Goal: Information Seeking & Learning: Find specific page/section

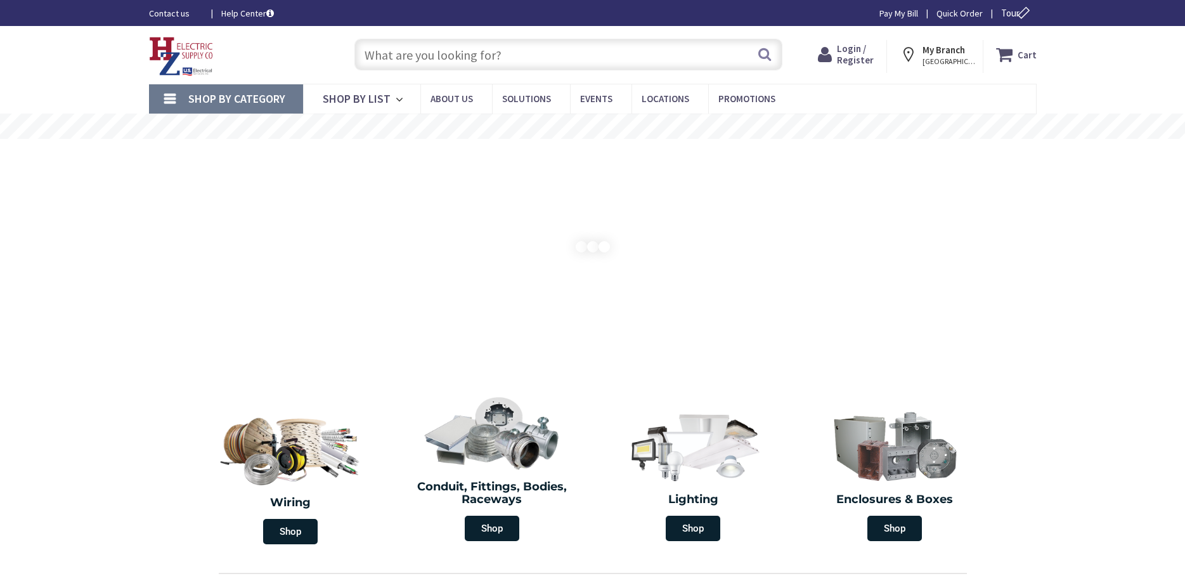
click at [425, 57] on input "text" at bounding box center [569, 55] width 428 height 32
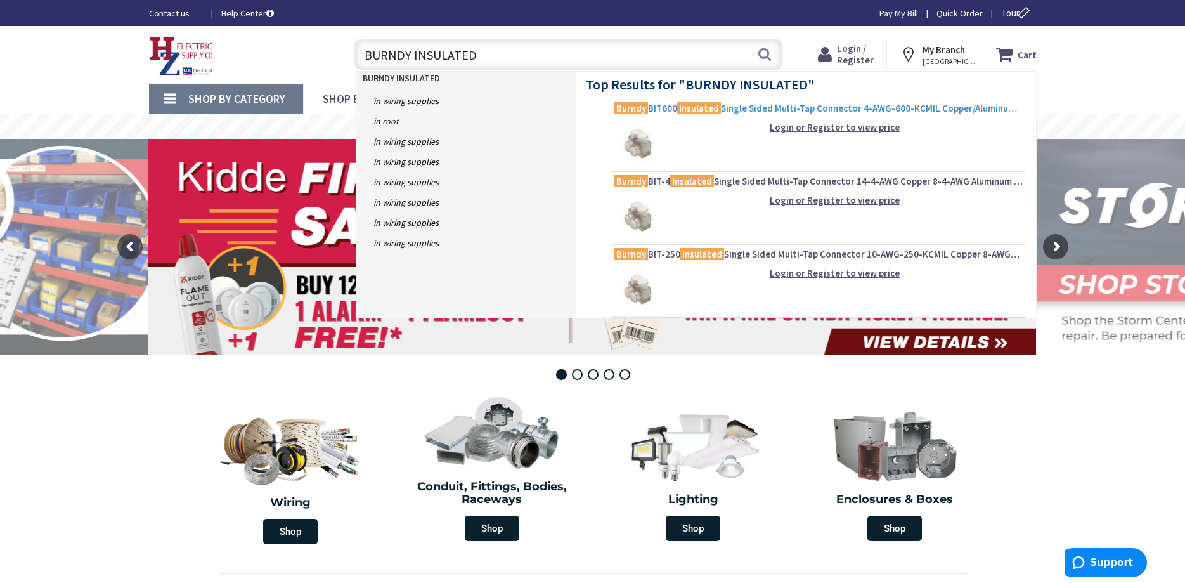
type input "BURNDY INSULATED"
click at [718, 110] on mark "Insulated" at bounding box center [699, 108] width 44 height 16
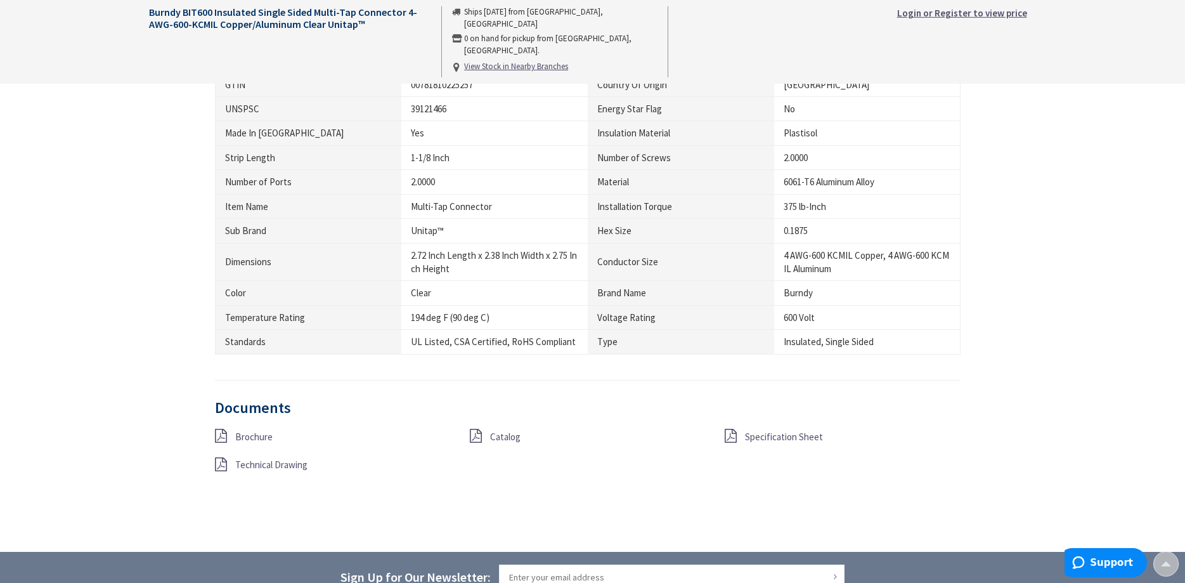
scroll to position [776, 0]
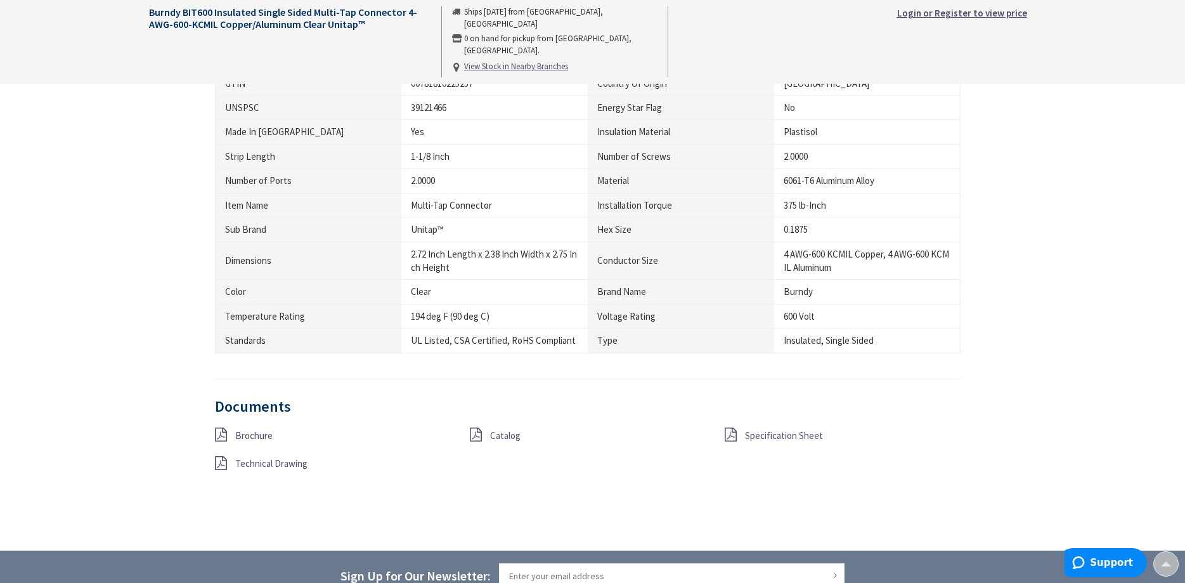
click at [245, 433] on span "Brochure" at bounding box center [253, 435] width 37 height 12
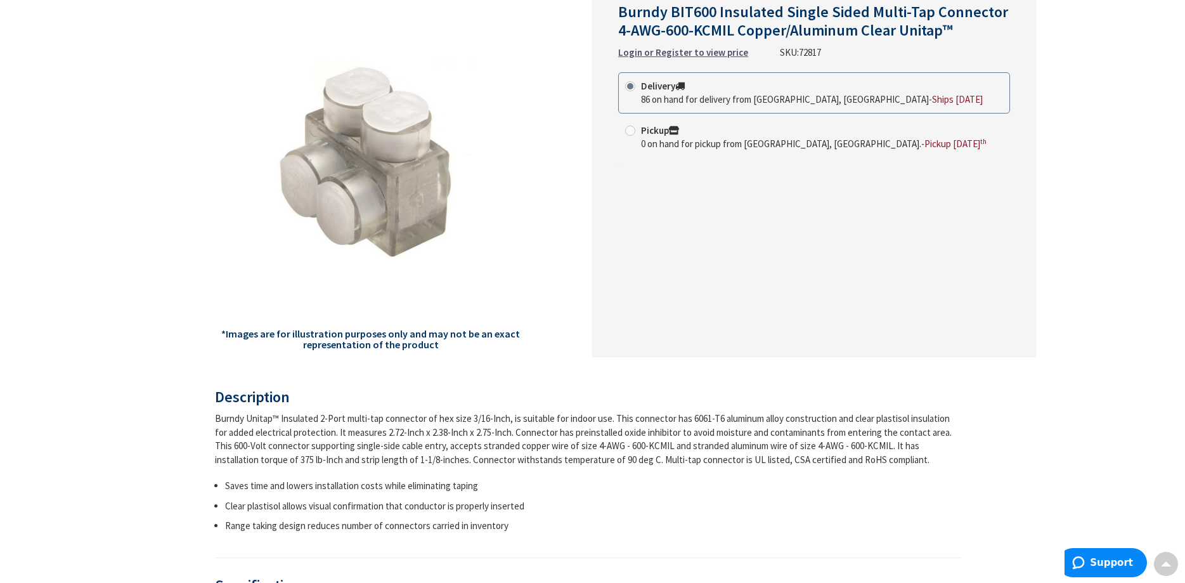
scroll to position [0, 0]
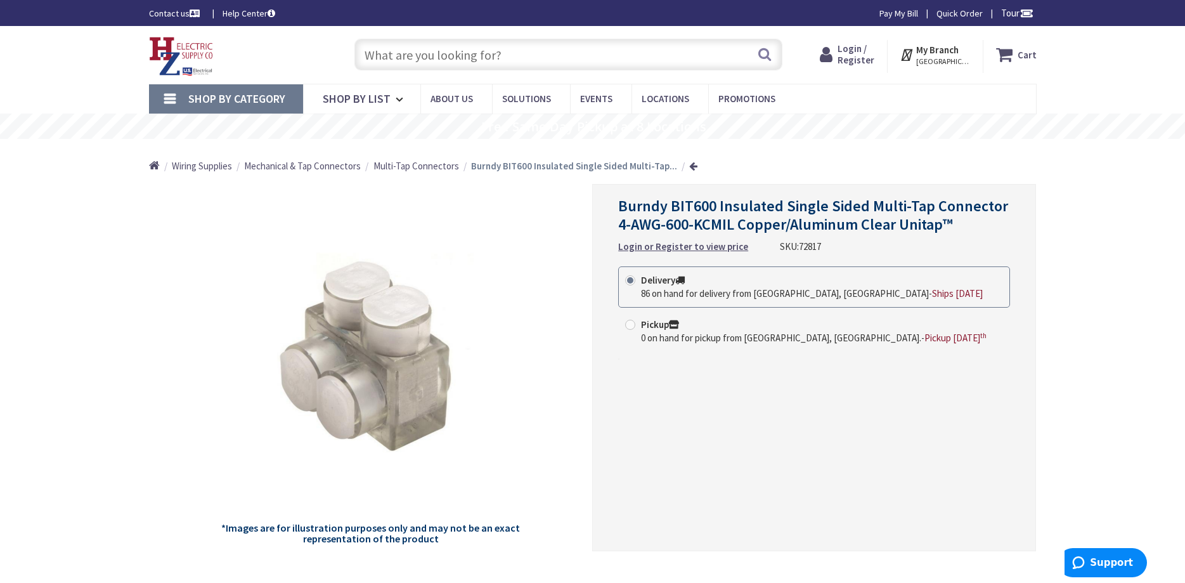
click at [379, 53] on input "text" at bounding box center [569, 55] width 428 height 32
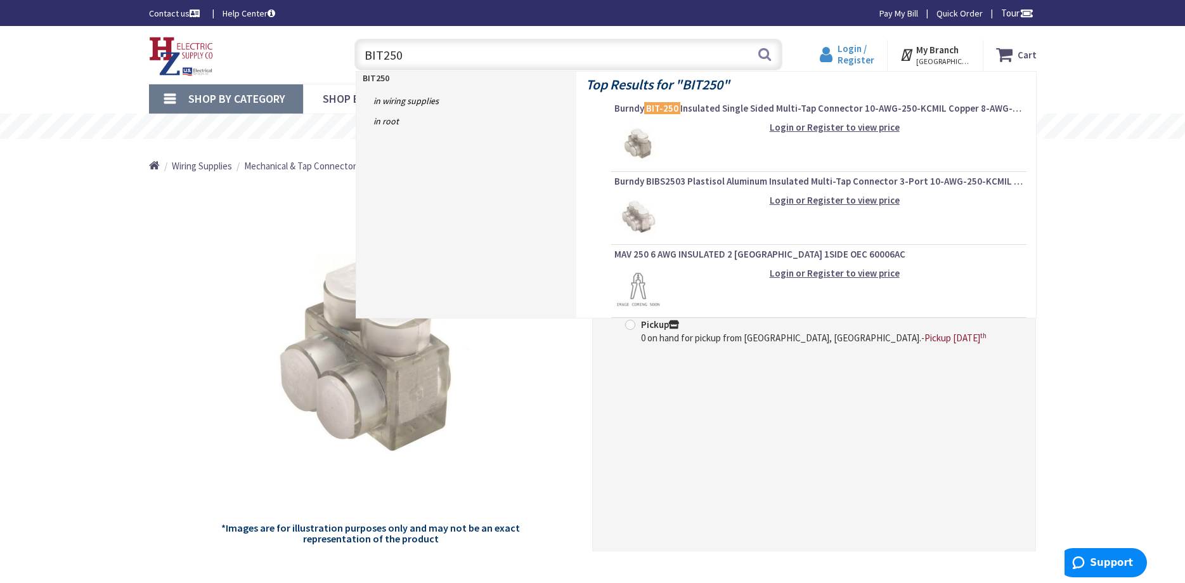
type input "BIT250"
click at [853, 56] on span "Login / Register" at bounding box center [856, 53] width 37 height 23
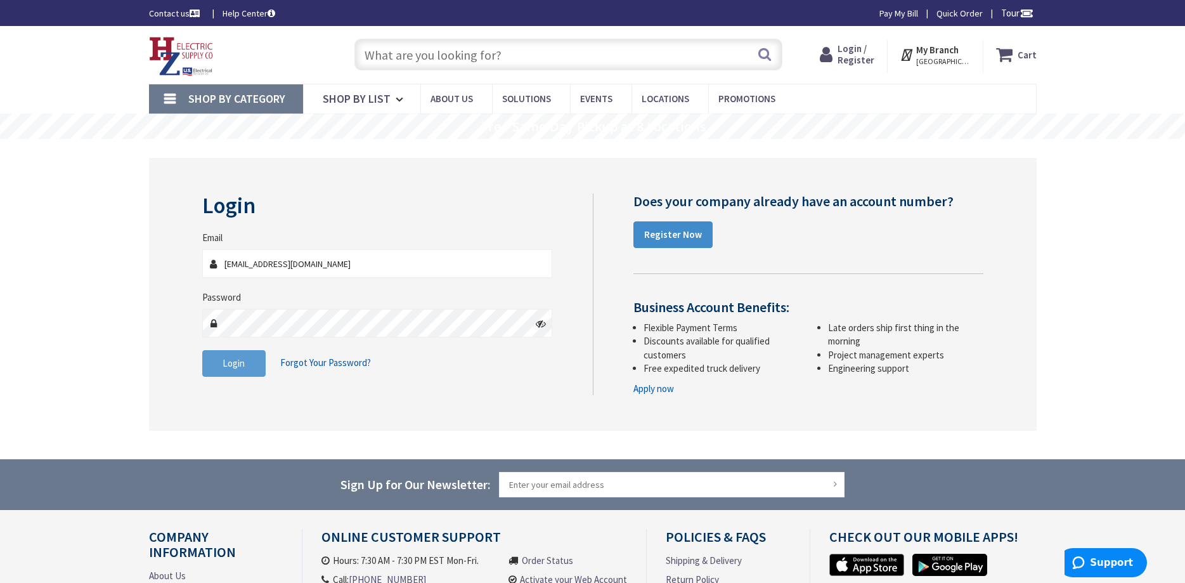
type input "ggrandmont@springfieldelectric.org"
click at [220, 362] on button "Login" at bounding box center [233, 363] width 63 height 27
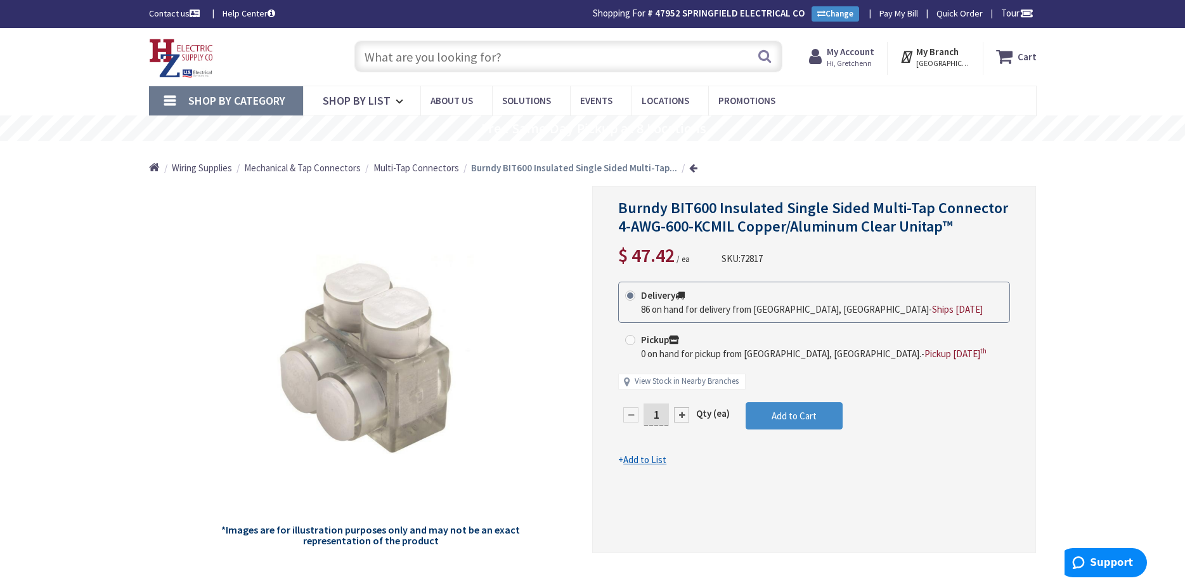
click at [415, 63] on input "text" at bounding box center [569, 57] width 428 height 32
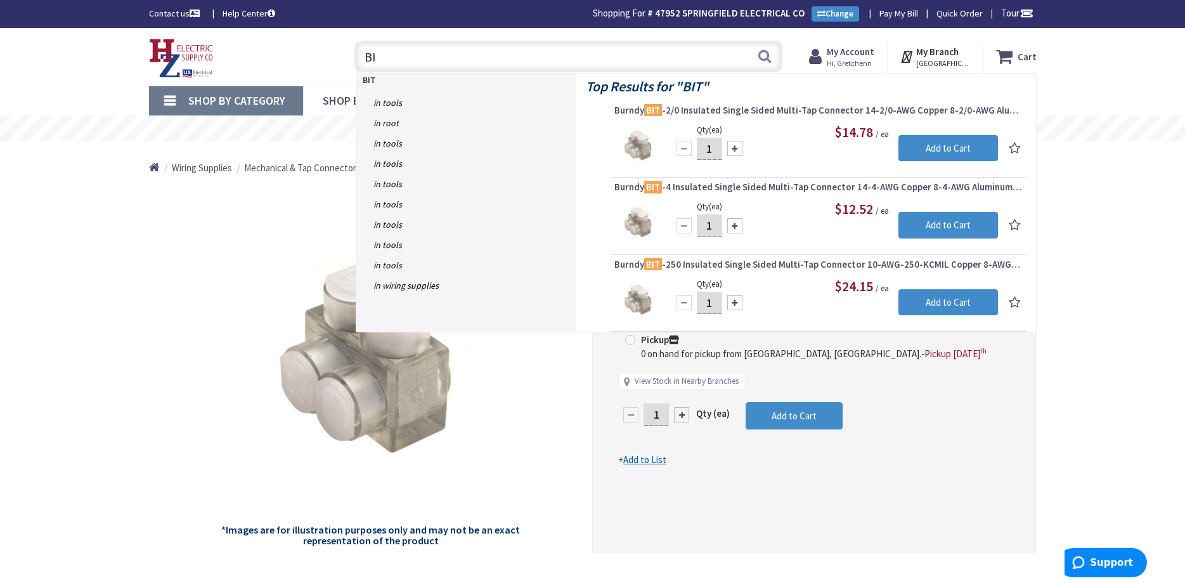
type input "B"
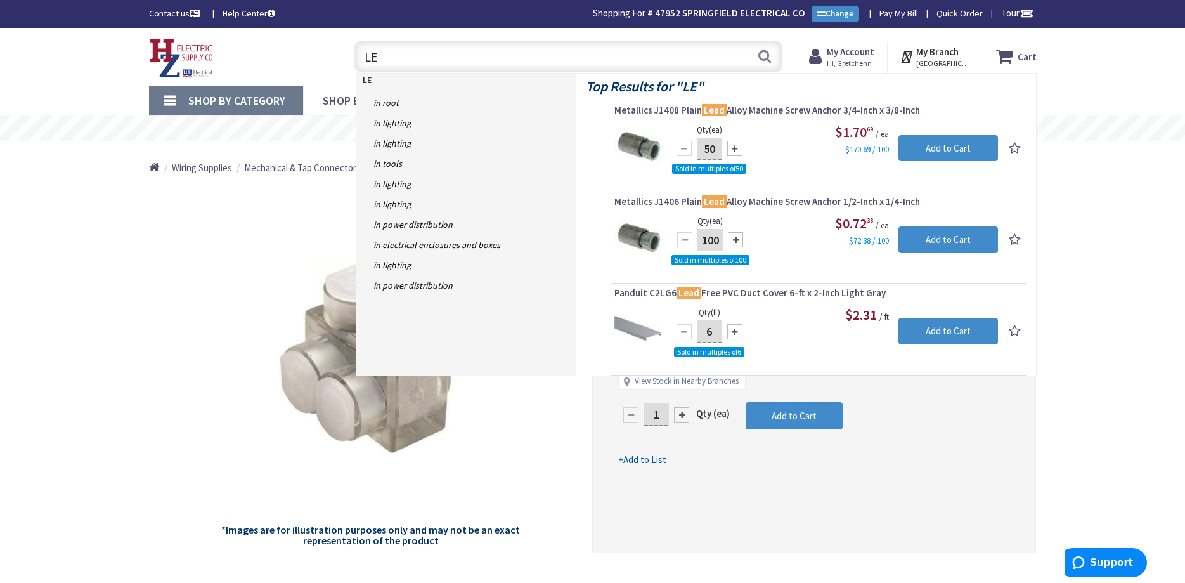
type input "L"
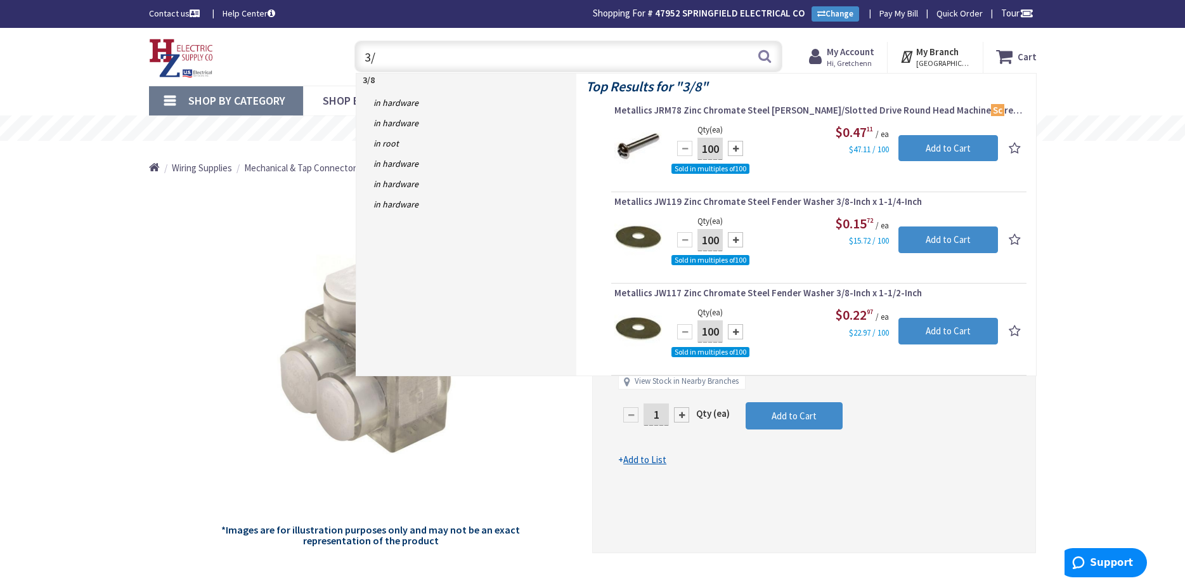
type input "3"
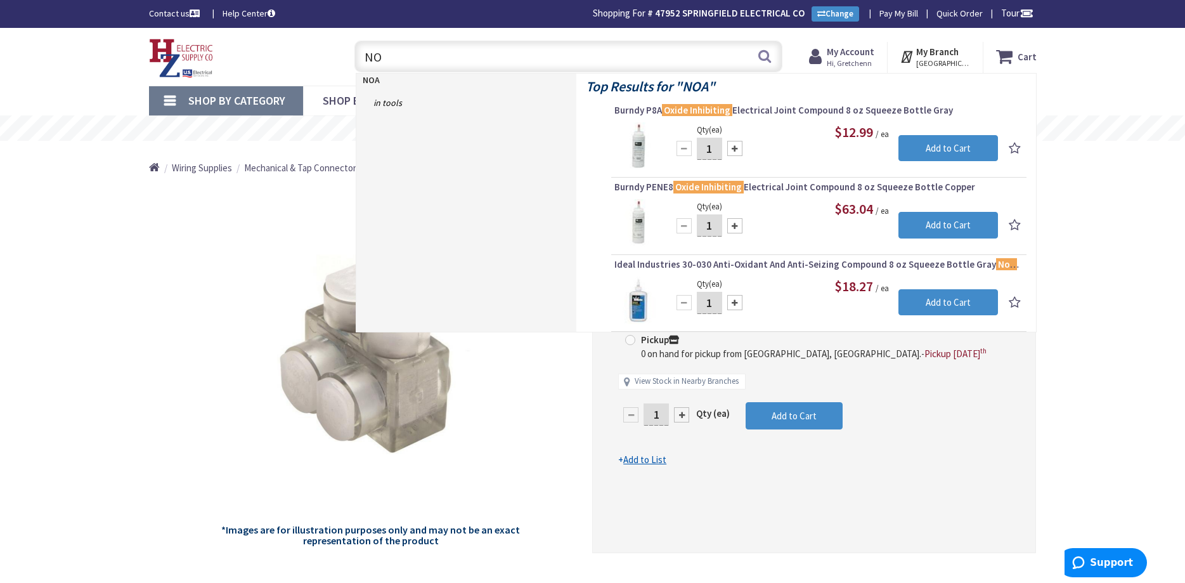
type input "N"
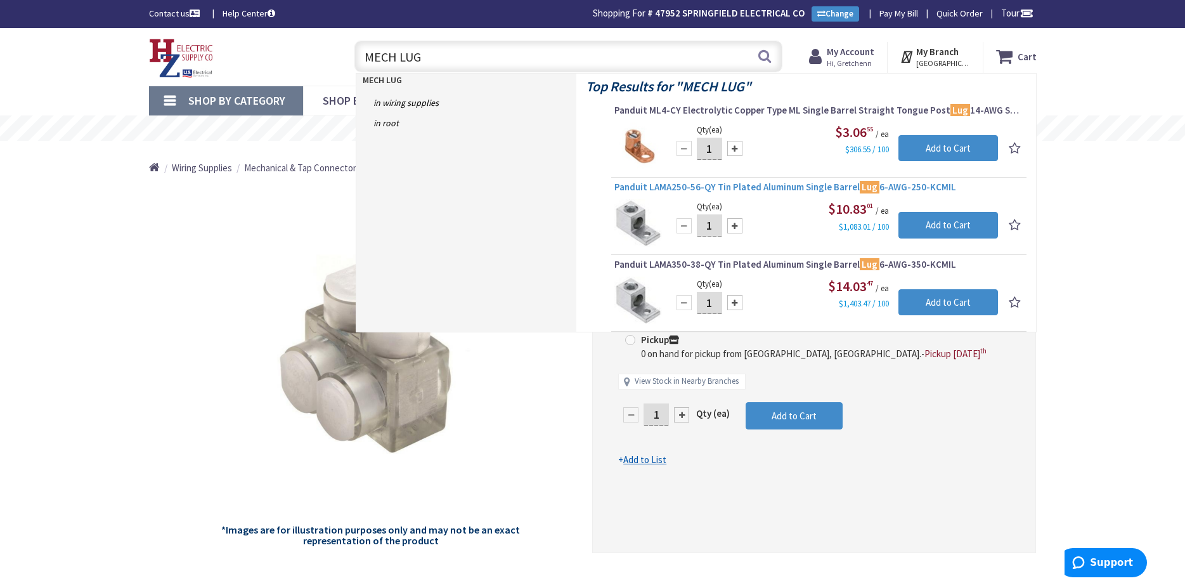
type input "MECH LUG"
click at [701, 186] on span "Panduit LAMA250-56-QY Tin Plated Aluminum Single Barrel Lug 6-AWG-250-KCMIL" at bounding box center [819, 187] width 409 height 13
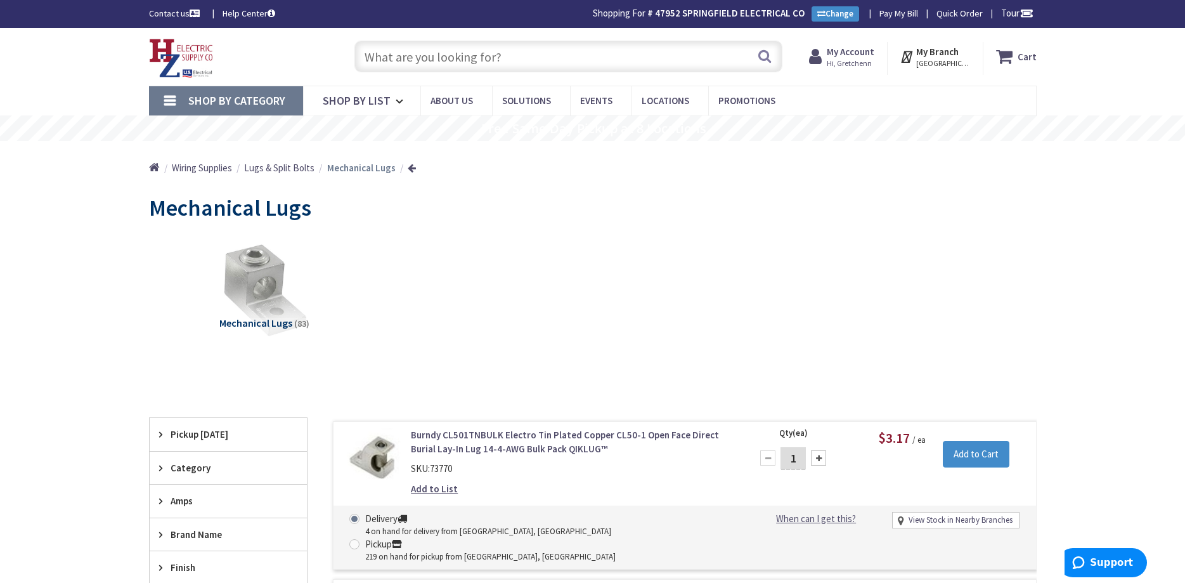
click at [498, 70] on input "text" at bounding box center [569, 57] width 428 height 32
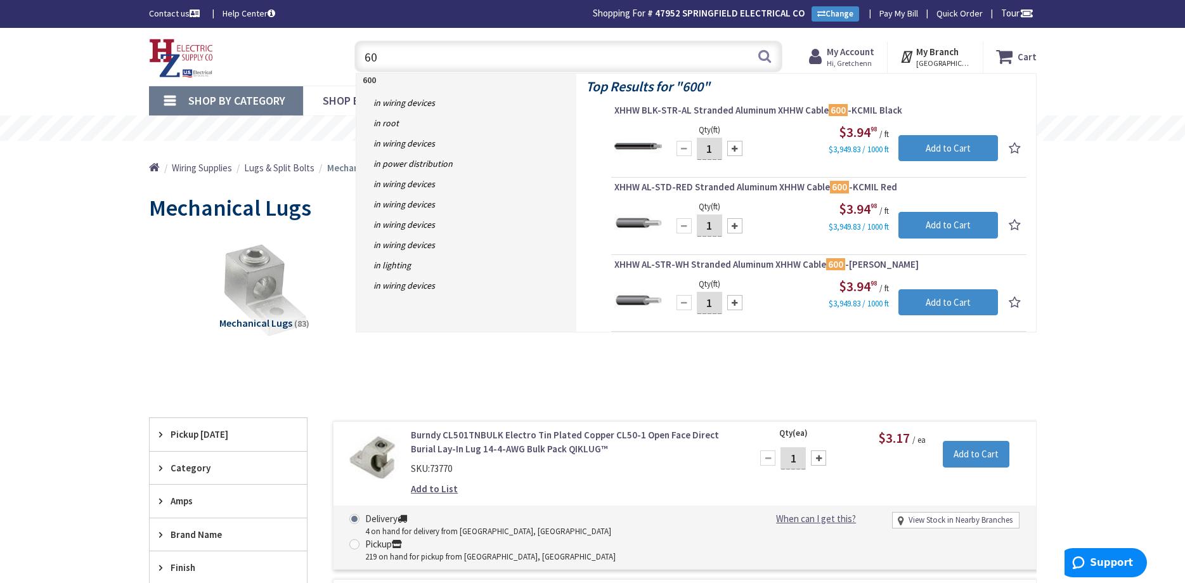
type input "6"
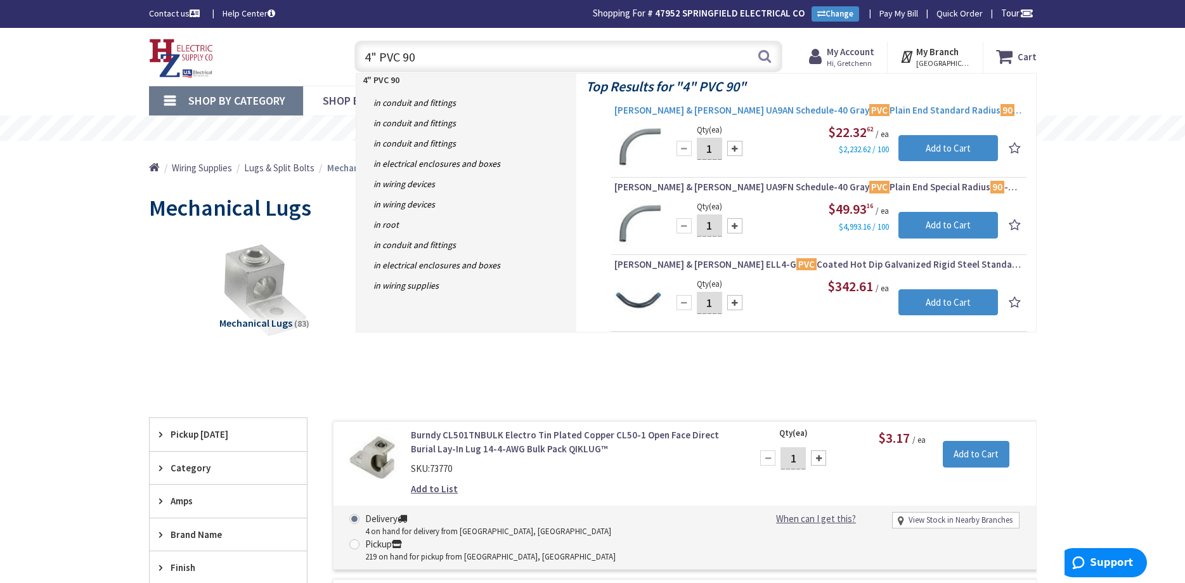
type input "4" PVC 90"
click at [724, 110] on span "Thomas & Betts UA9AN Schedule-40 Gray PVC Plain End Standard Radius 90 -Degree …" at bounding box center [819, 110] width 409 height 13
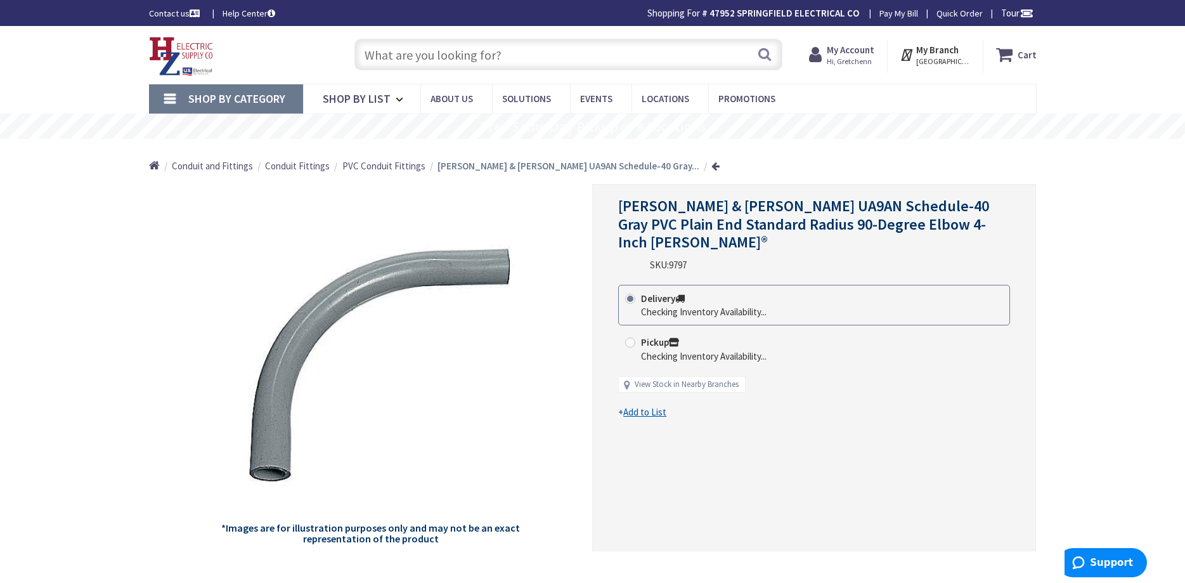
click at [393, 171] on span "PVC Conduit Fittings" at bounding box center [383, 166] width 83 height 12
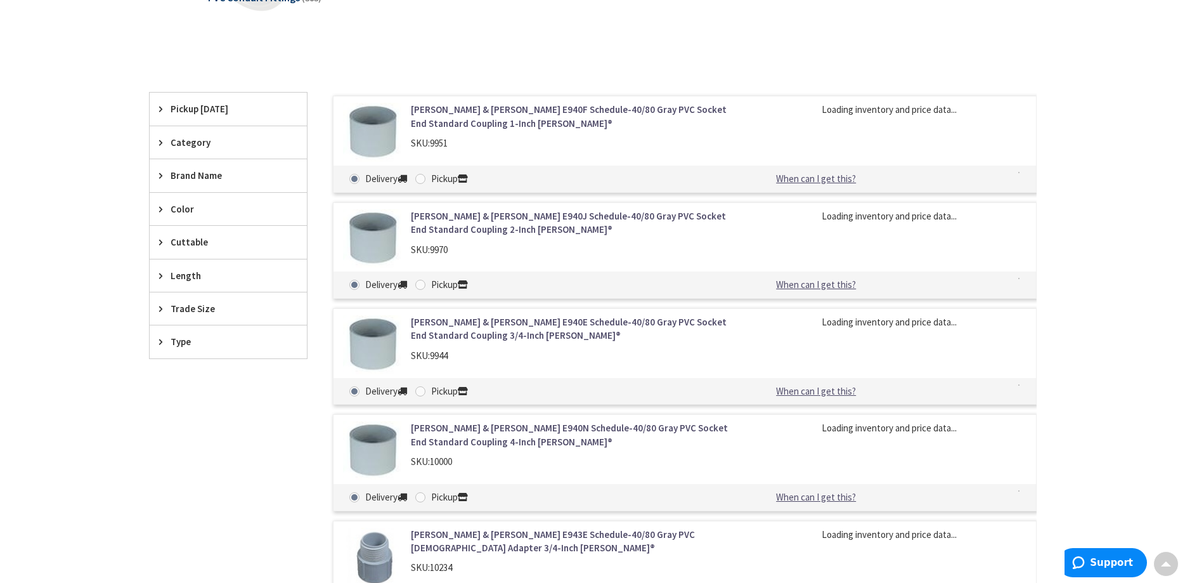
scroll to position [325, 0]
click at [197, 306] on span "Trade Size" at bounding box center [222, 308] width 103 height 13
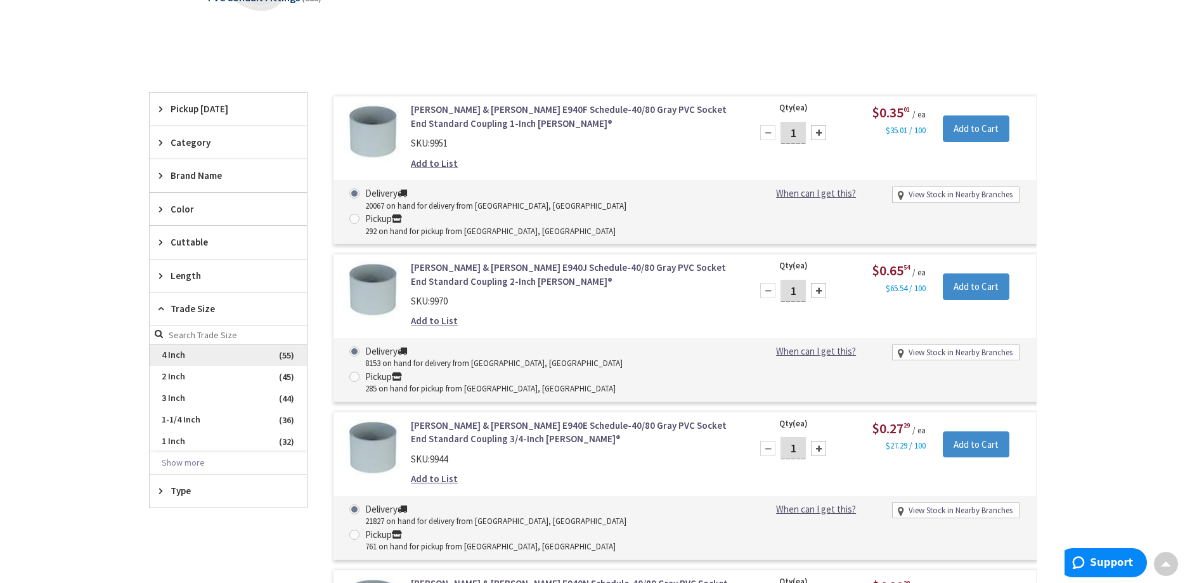
click at [193, 356] on span "4 Inch" at bounding box center [228, 355] width 157 height 22
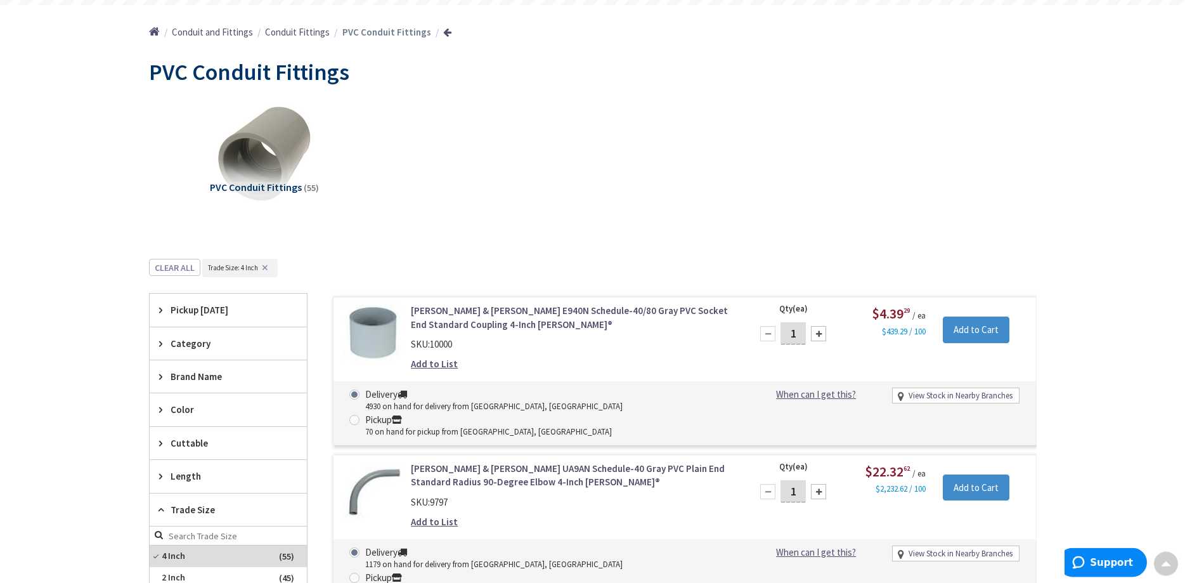
scroll to position [65, 0]
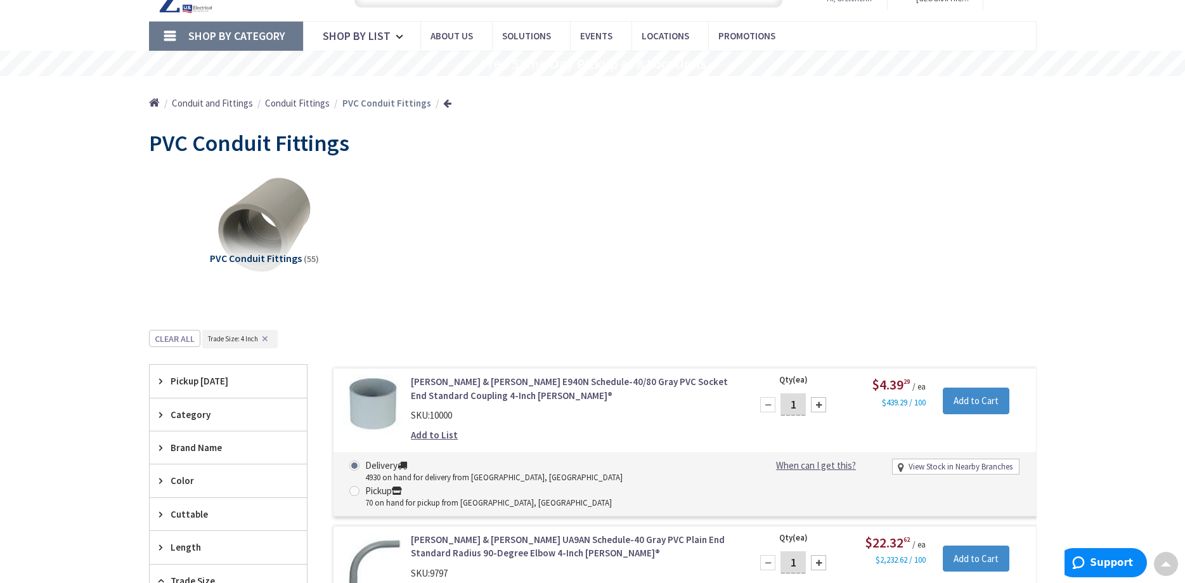
click at [244, 108] on span "Conduit and Fittings" at bounding box center [212, 103] width 81 height 12
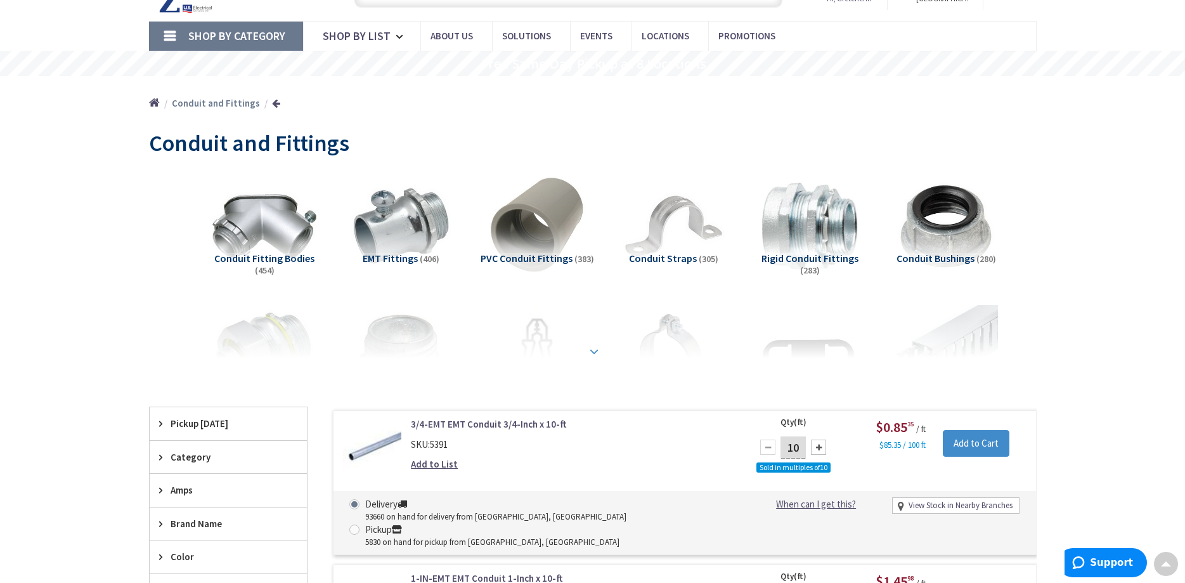
click at [590, 350] on strong at bounding box center [594, 349] width 15 height 14
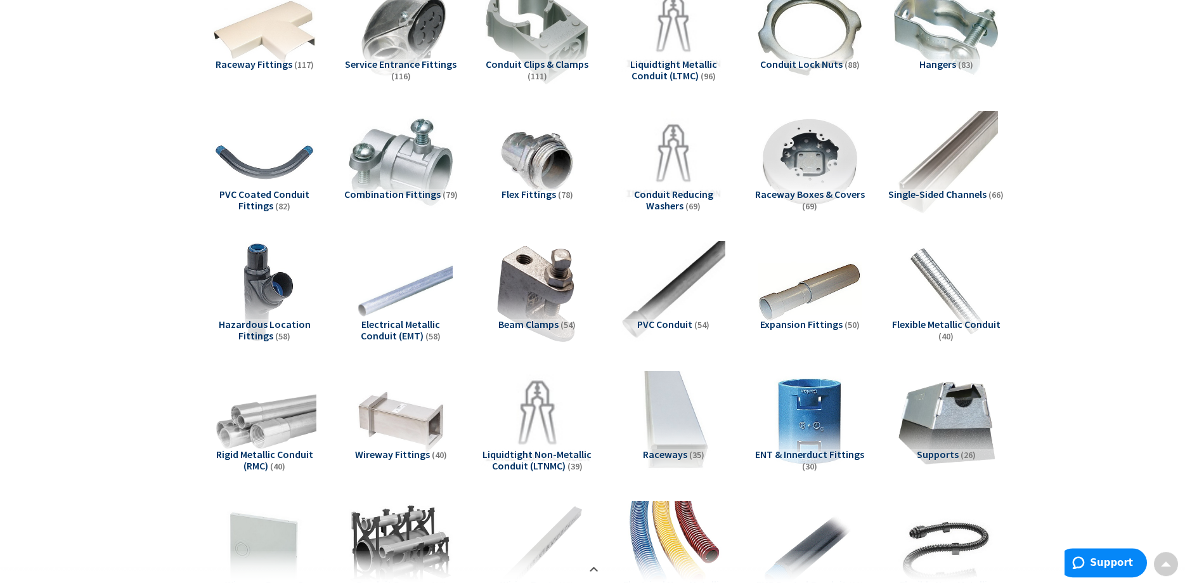
scroll to position [582, 0]
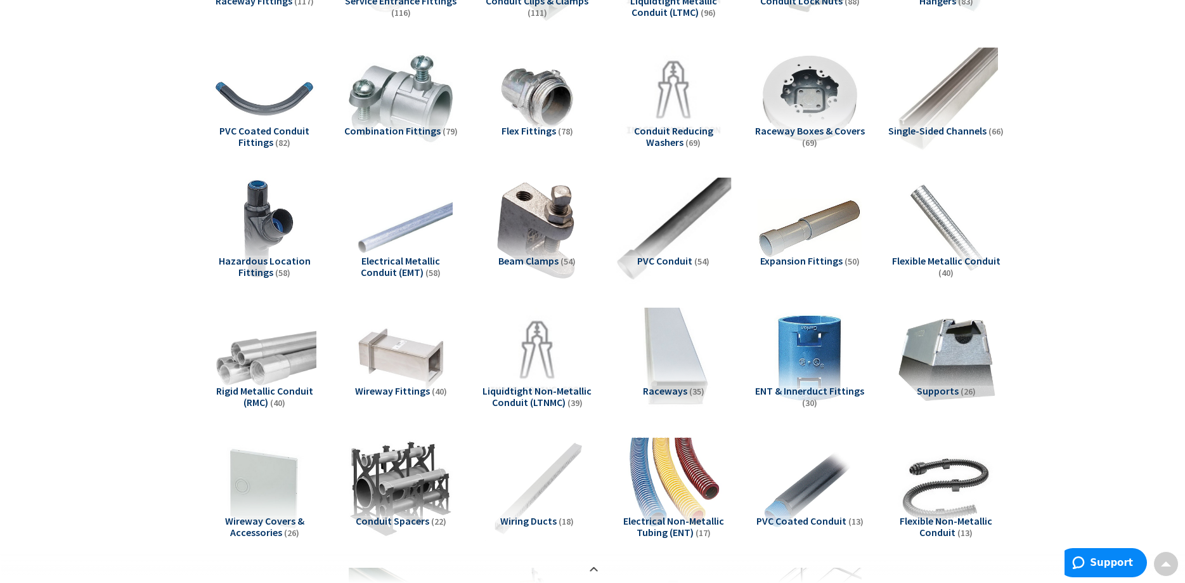
click at [675, 254] on img at bounding box center [673, 228] width 115 height 115
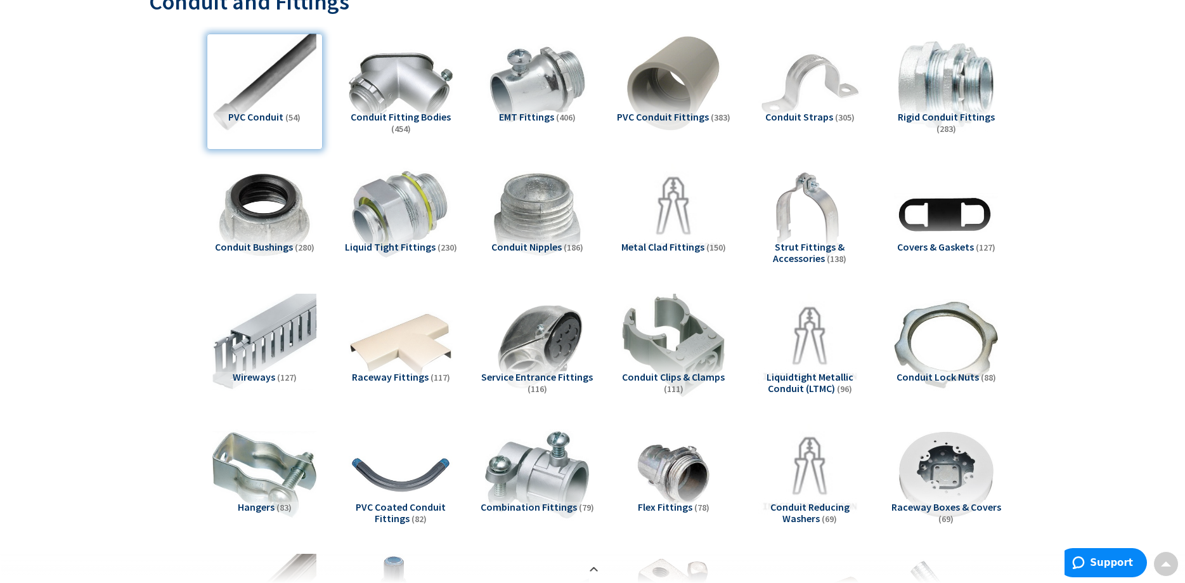
scroll to position [0, 0]
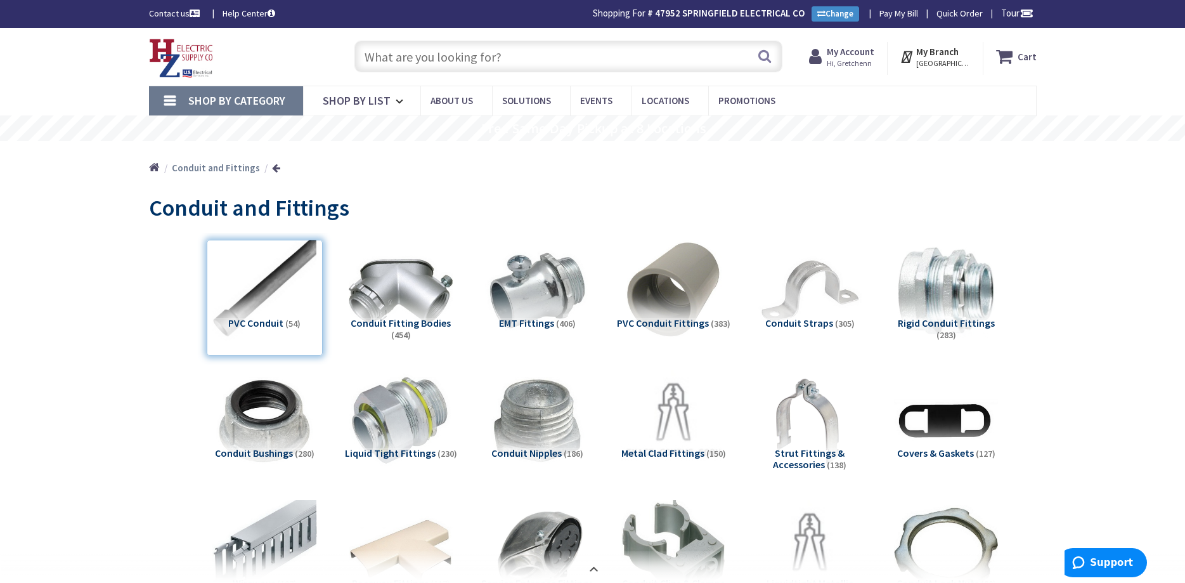
drag, startPoint x: 446, startPoint y: 67, endPoint x: 448, endPoint y: 59, distance: 8.5
click at [445, 67] on input "text" at bounding box center [569, 57] width 428 height 32
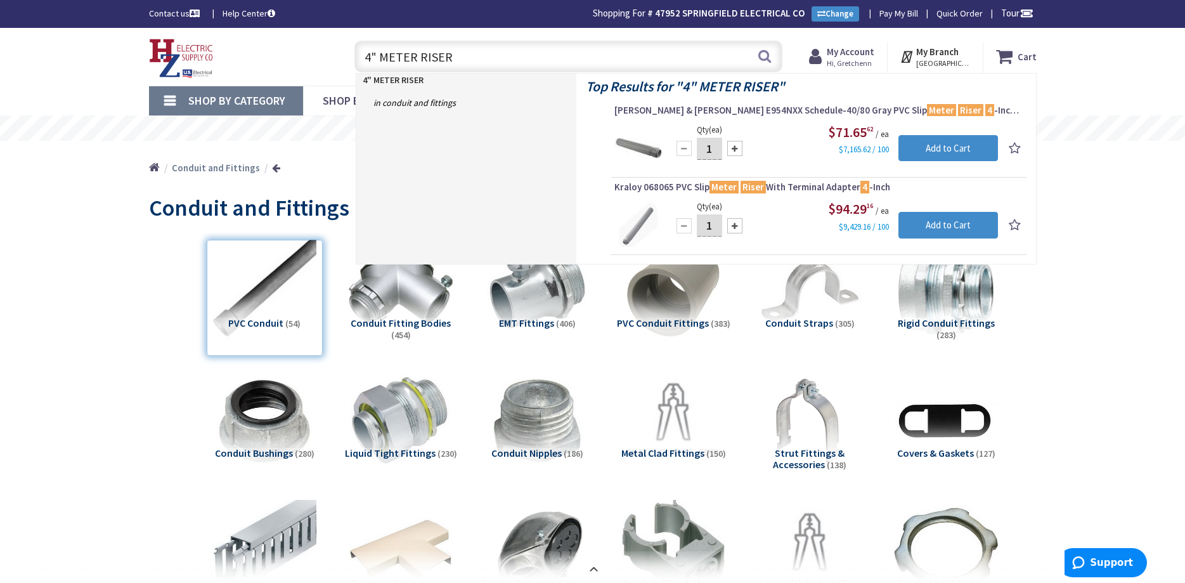
drag, startPoint x: 457, startPoint y: 65, endPoint x: 379, endPoint y: 65, distance: 78.0
click at [379, 65] on input "4" METER RISER" at bounding box center [569, 57] width 428 height 32
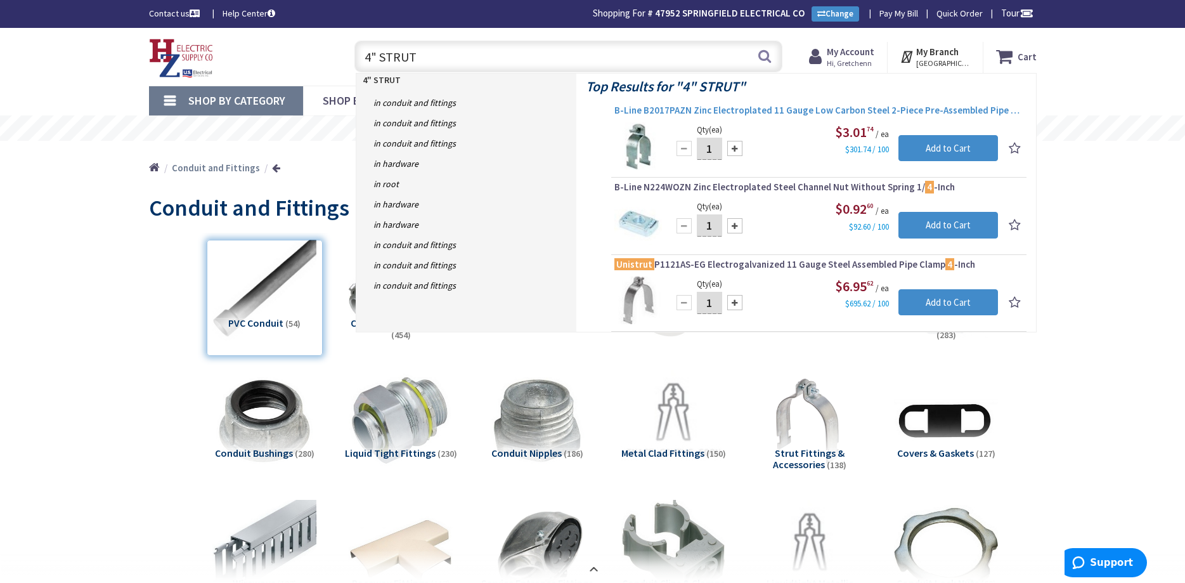
type input "4" STRUT"
click at [796, 115] on span "B-Line B2017PAZN Zinc Electroplated 11 Gauge Low Carbon Steel 2-Piece Pre-Assem…" at bounding box center [819, 110] width 409 height 13
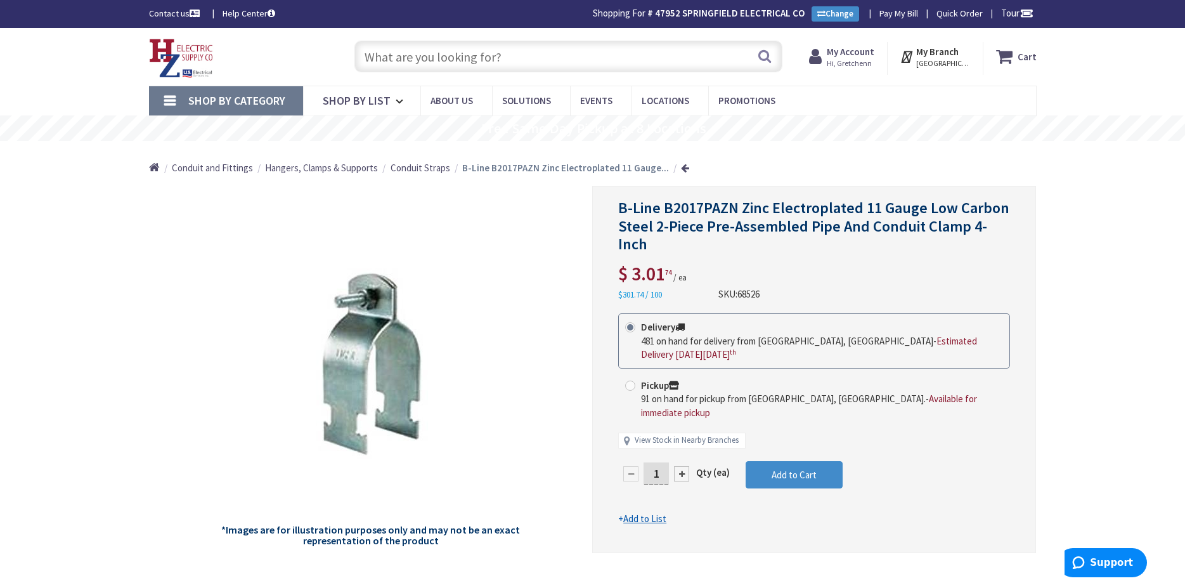
click at [410, 61] on input "text" at bounding box center [569, 57] width 428 height 32
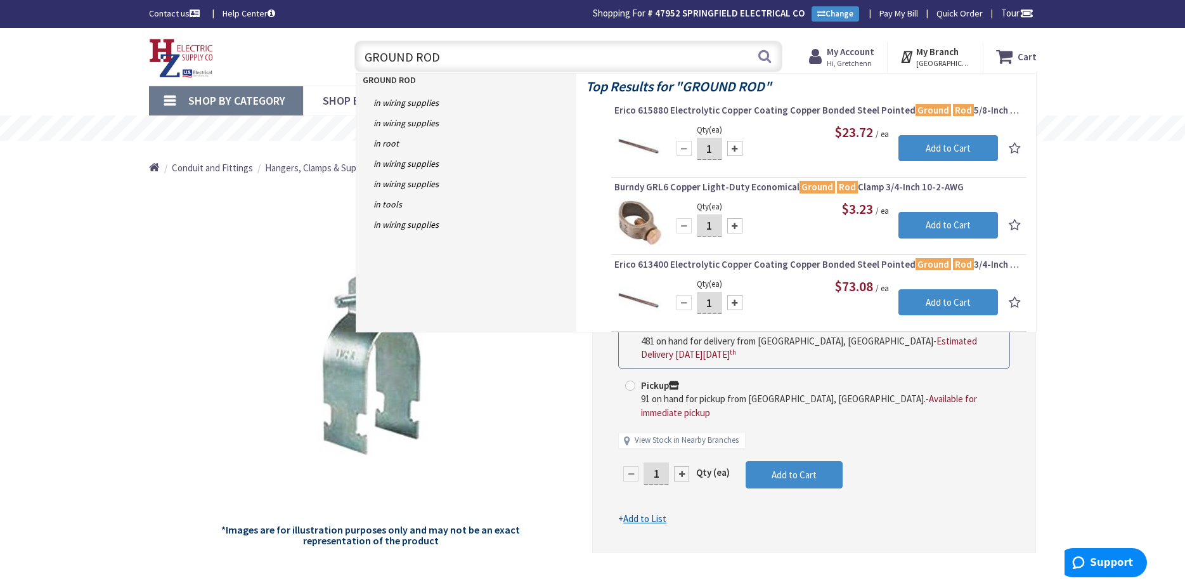
drag, startPoint x: 460, startPoint y: 62, endPoint x: 285, endPoint y: 62, distance: 175.0
click at [355, 62] on input "GROUND ROD" at bounding box center [569, 57] width 428 height 32
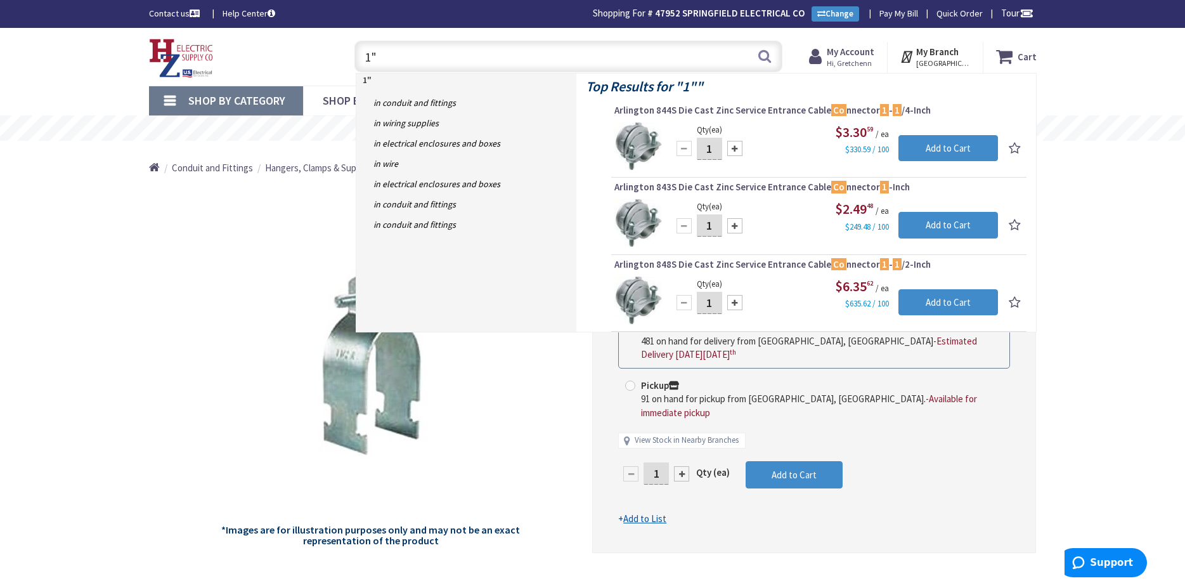
type input "1"
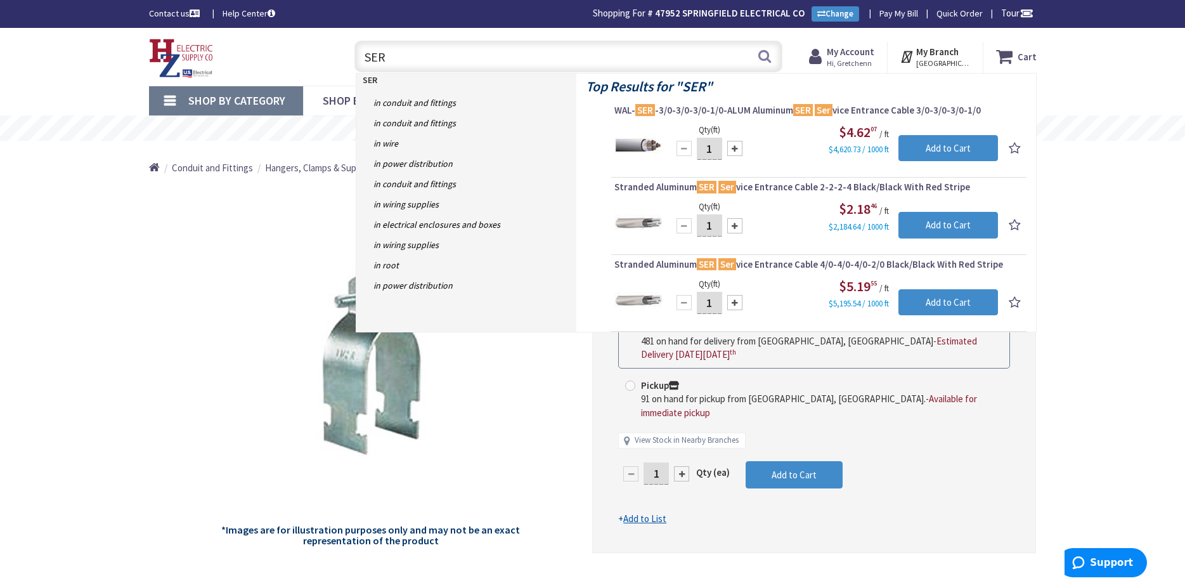
drag, startPoint x: 388, startPoint y: 56, endPoint x: 320, endPoint y: 56, distance: 68.5
click at [355, 56] on input "SER" at bounding box center [569, 57] width 428 height 32
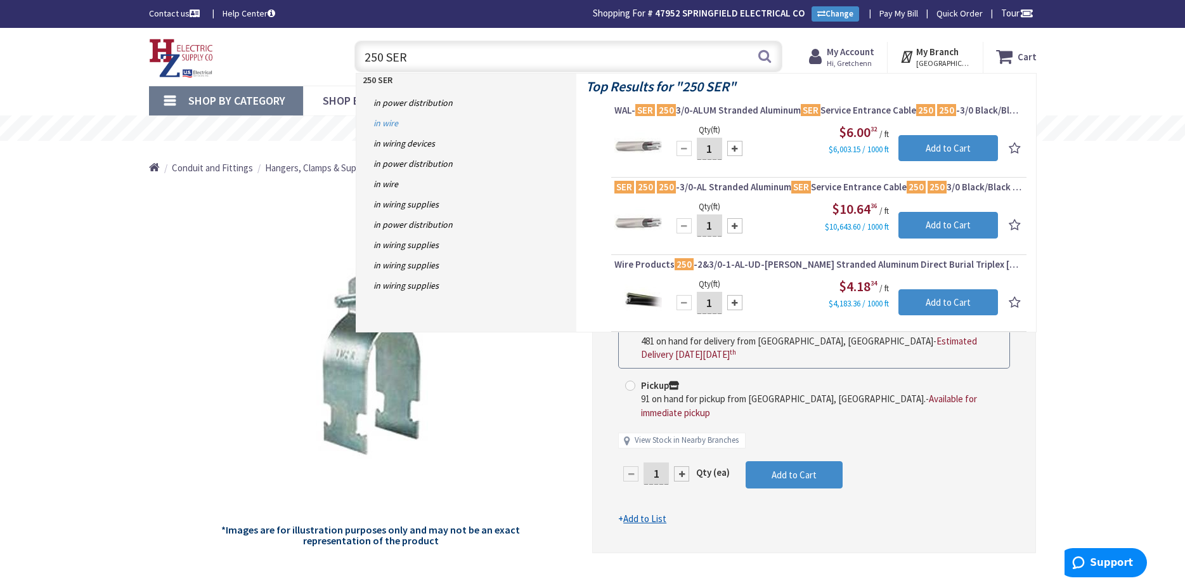
type input "250 SER"
click at [397, 124] on link "in Wire" at bounding box center [466, 123] width 220 height 20
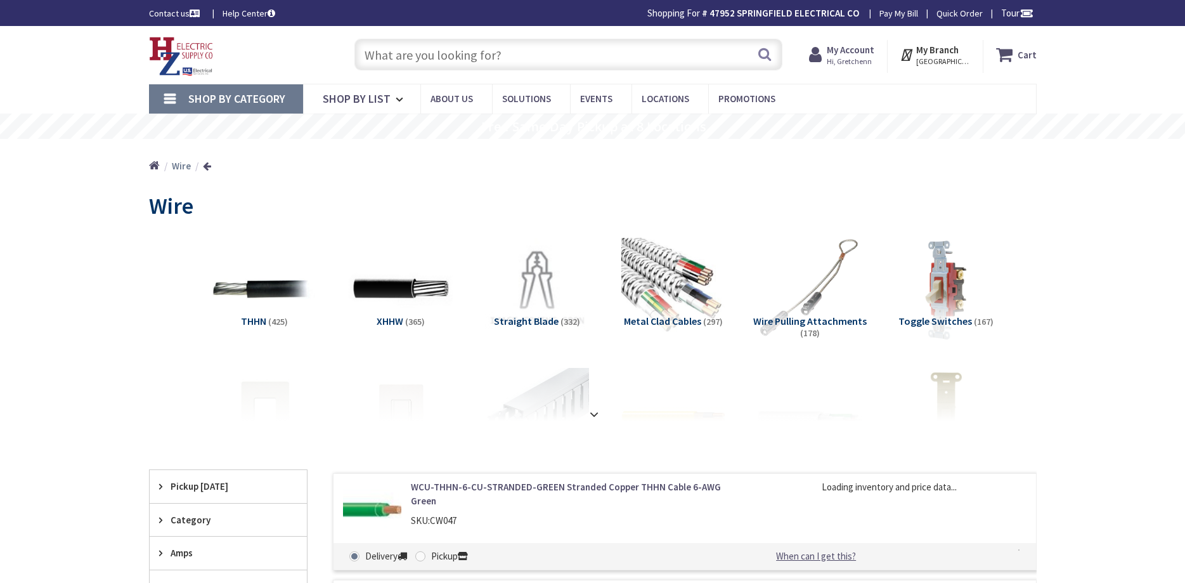
click at [589, 401] on div at bounding box center [593, 386] width 824 height 70
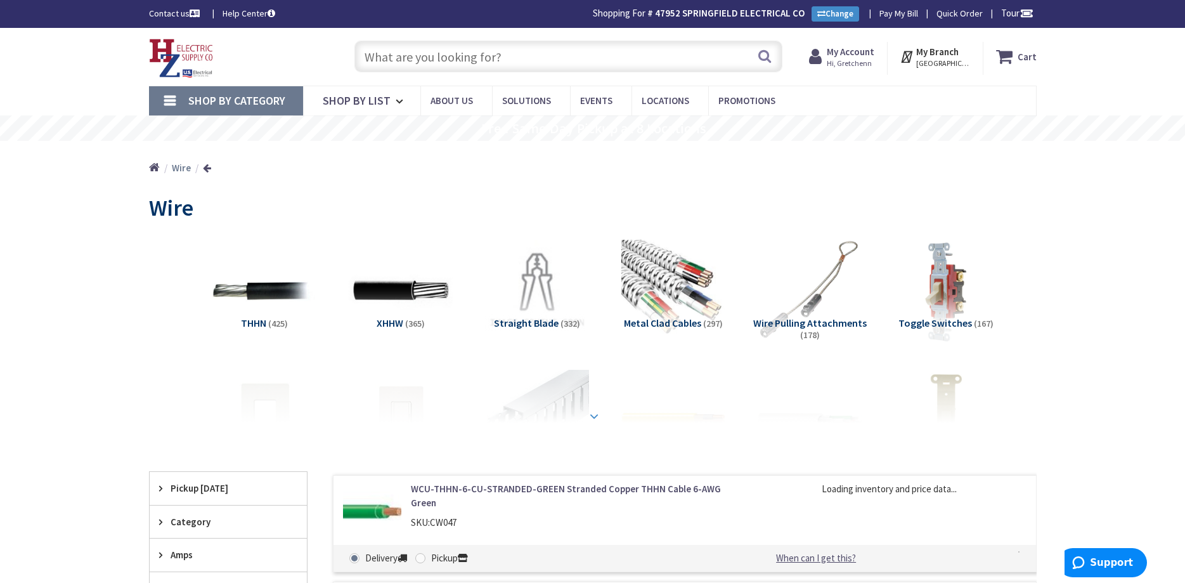
click at [590, 413] on strong at bounding box center [594, 416] width 15 height 14
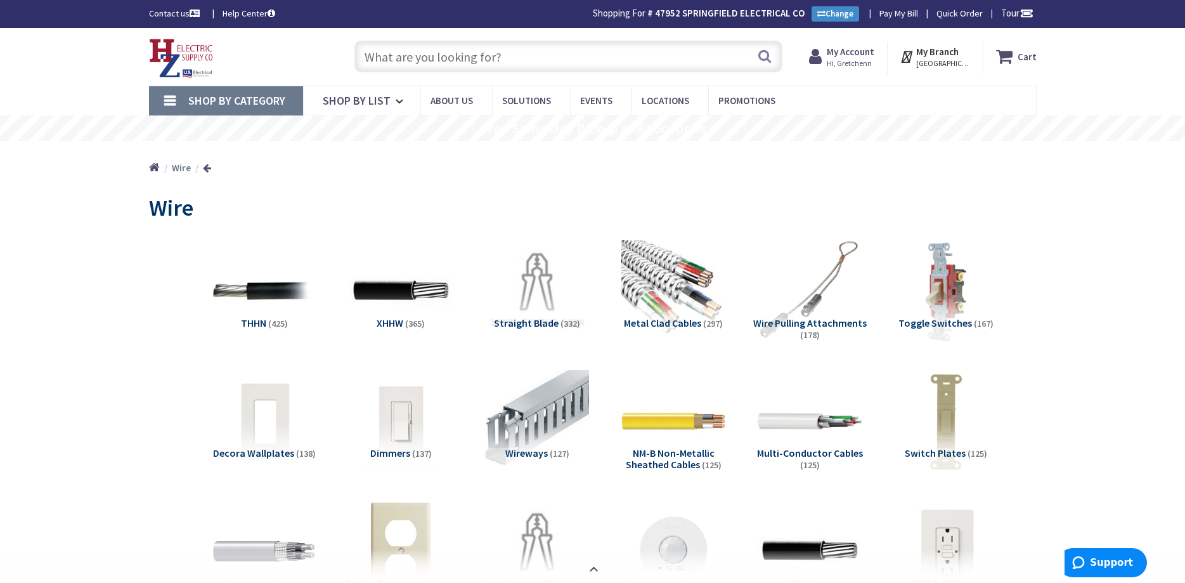
click at [175, 108] on link "Shop By Category" at bounding box center [226, 100] width 154 height 29
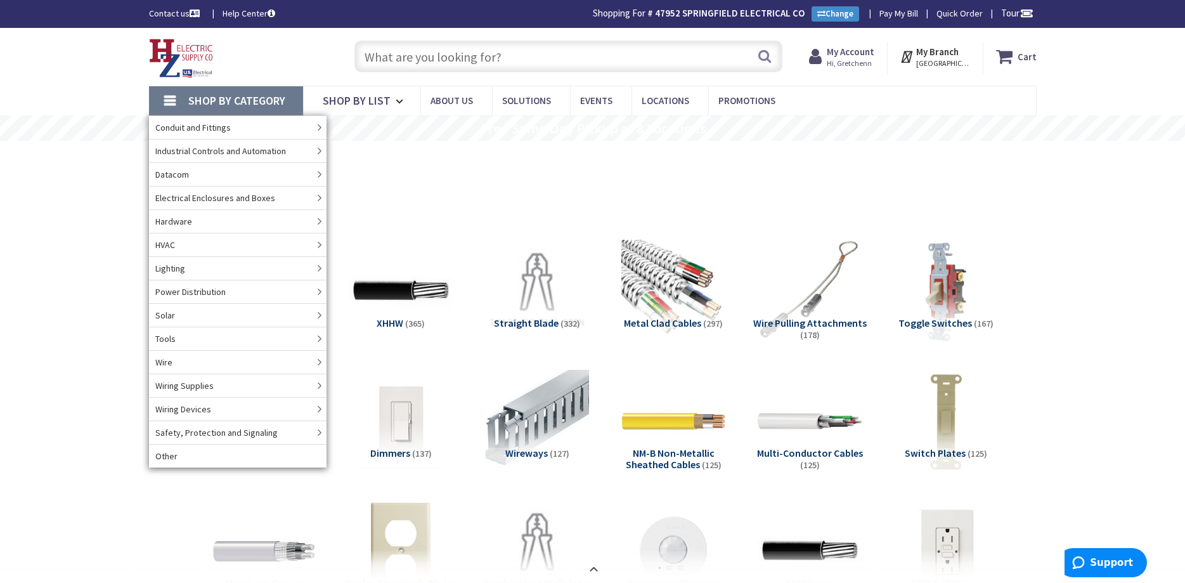
click at [458, 60] on input "text" at bounding box center [569, 57] width 428 height 32
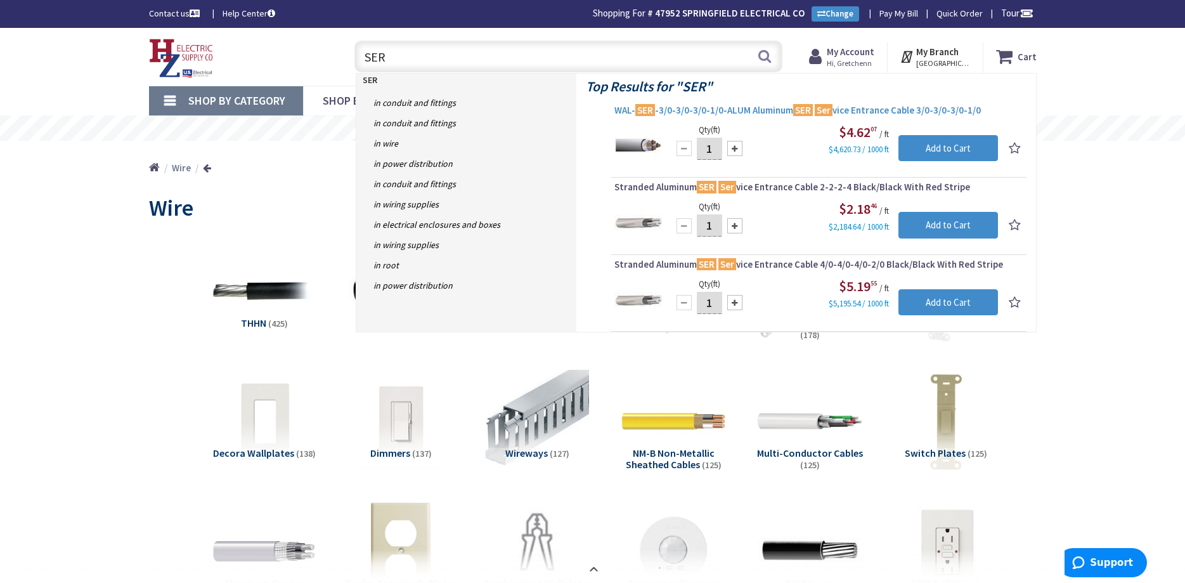
type input "SER"
click at [680, 108] on span "WAL- SER -3/0-3/0-3/0-1/0-ALUM Aluminum SER Ser vice Entrance Cable 3/0-3/0-3/0…" at bounding box center [819, 110] width 409 height 13
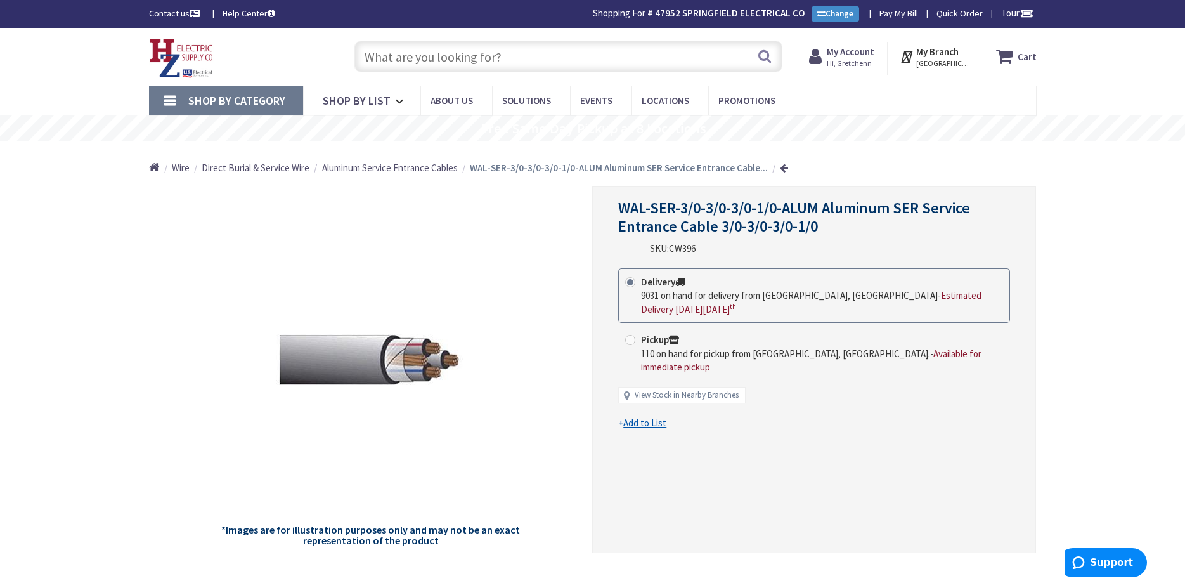
click at [419, 171] on span "Aluminum Service Entrance Cables" at bounding box center [390, 168] width 136 height 12
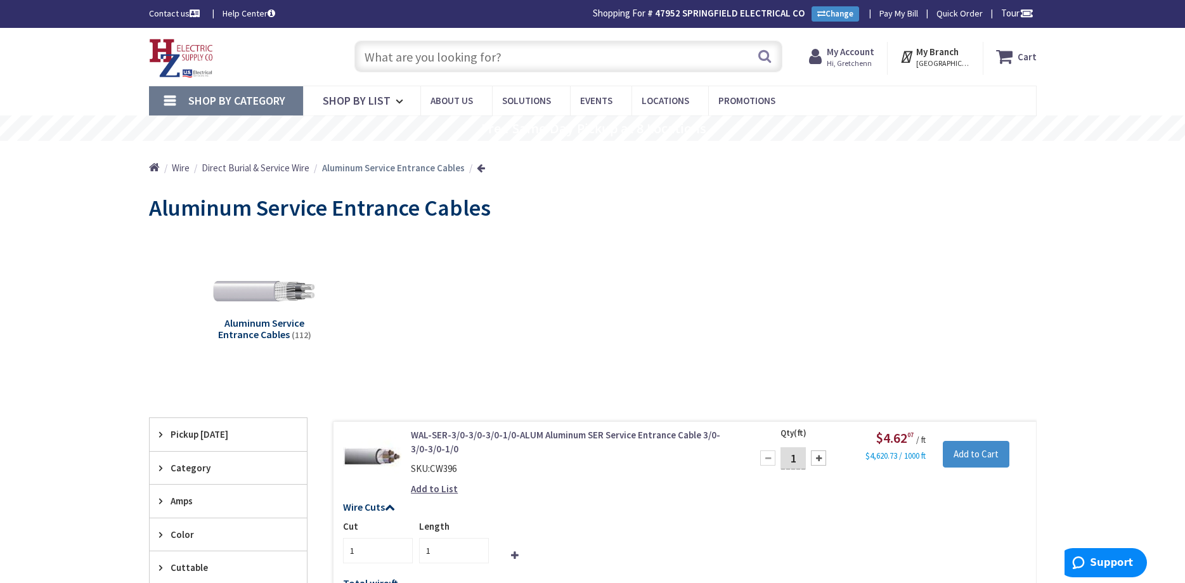
click at [497, 64] on input "text" at bounding box center [569, 57] width 428 height 32
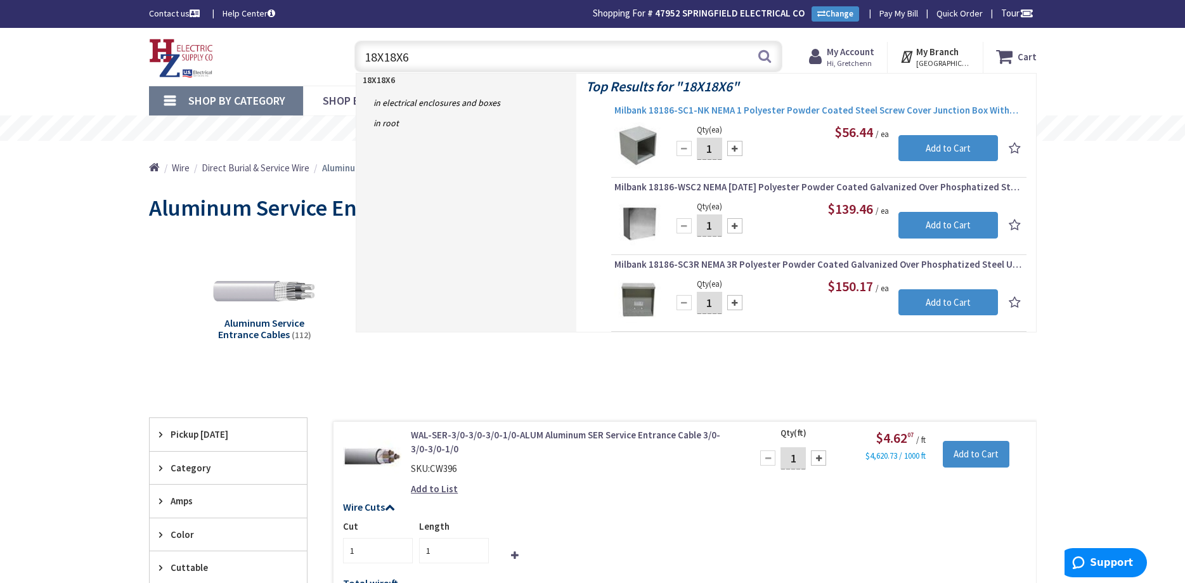
type input "18X18X6"
click at [907, 114] on span "Milbank 18186-SC1-NK NEMA 1 Polyester Powder Coated Steel Screw Cover Junction …" at bounding box center [819, 110] width 409 height 13
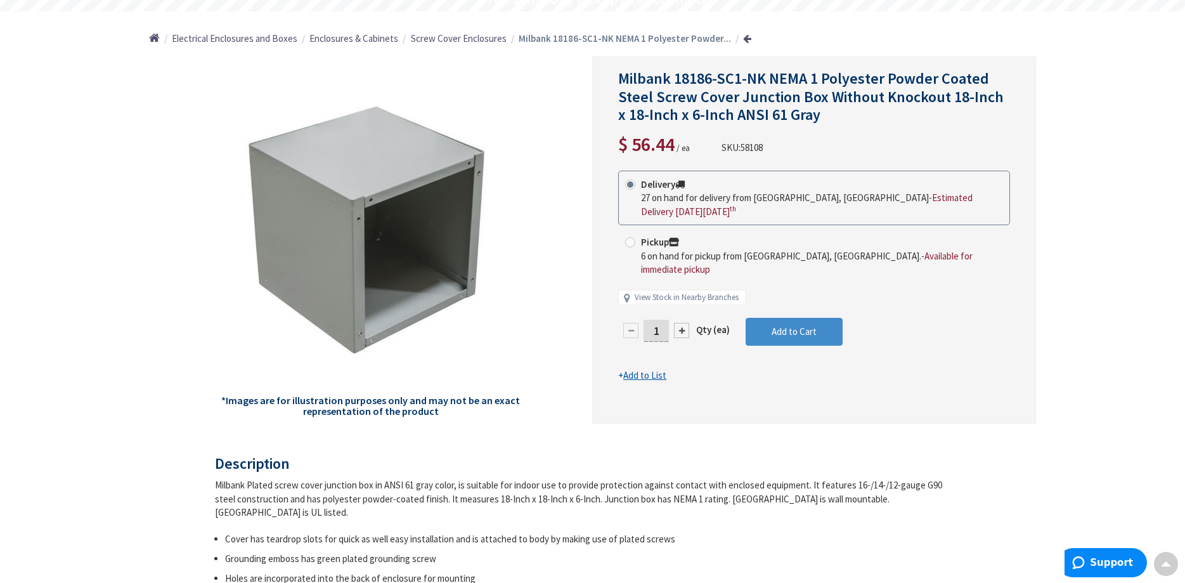
scroll to position [131, 0]
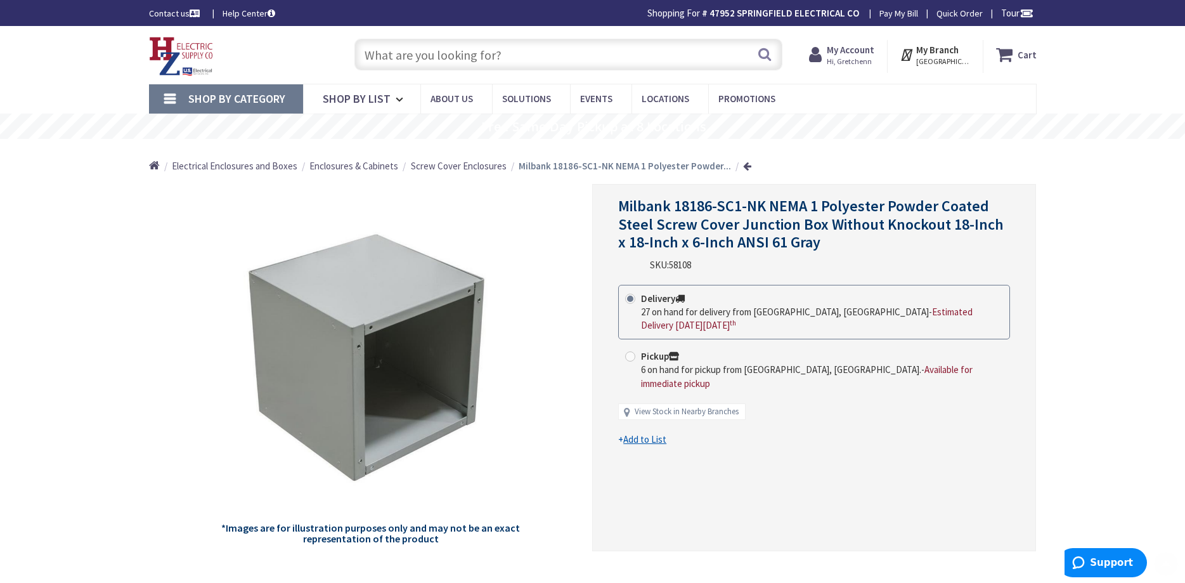
click at [419, 60] on input "text" at bounding box center [569, 55] width 428 height 32
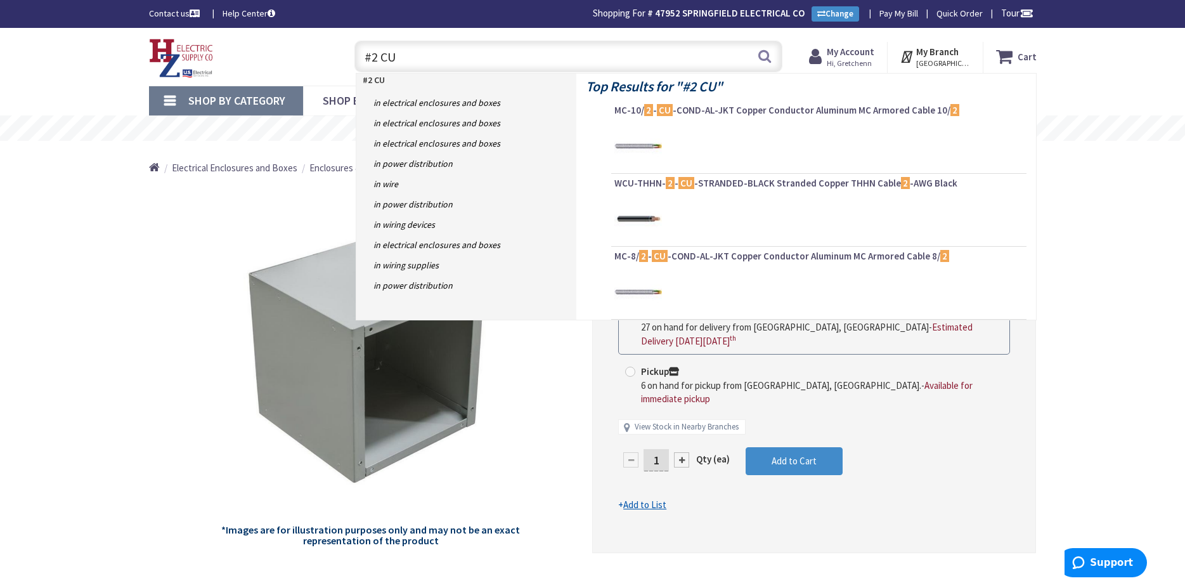
click at [381, 49] on input "#2 CU" at bounding box center [569, 57] width 428 height 32
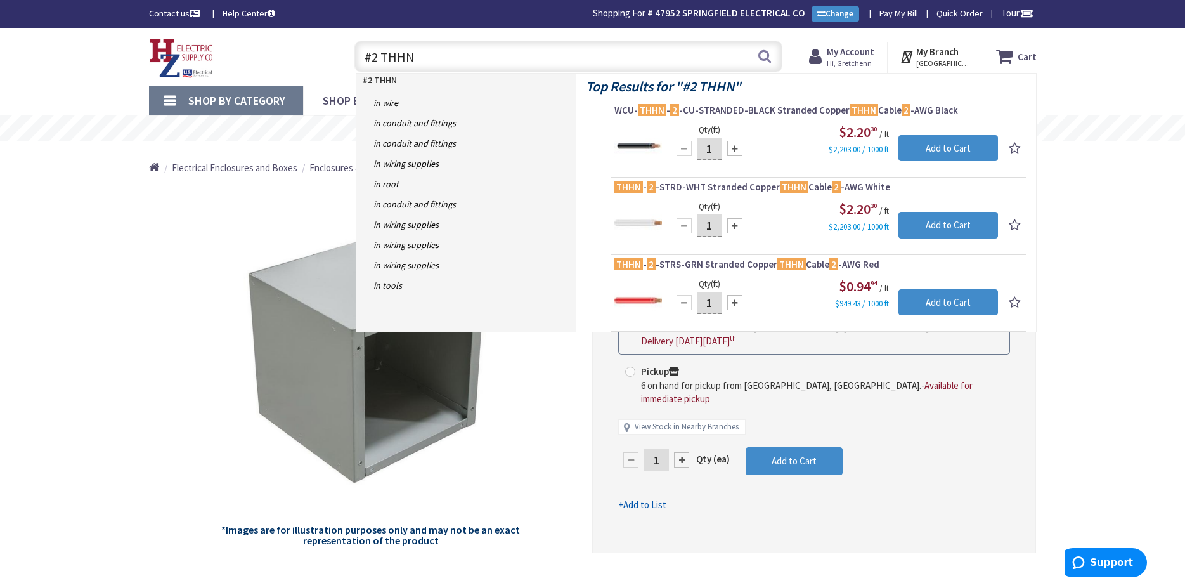
drag, startPoint x: 417, startPoint y: 58, endPoint x: 358, endPoint y: 56, distance: 59.0
click at [358, 56] on input "#2 THHN" at bounding box center [569, 57] width 428 height 32
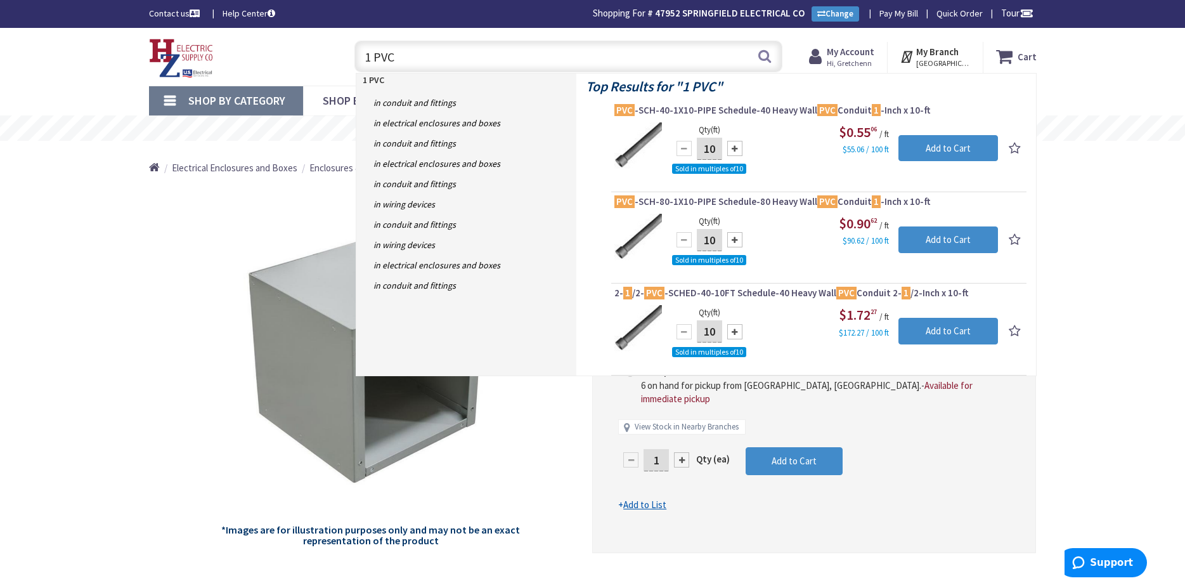
drag, startPoint x: 398, startPoint y: 54, endPoint x: 325, endPoint y: 67, distance: 74.0
click at [355, 67] on input "1 PVC" at bounding box center [569, 57] width 428 height 32
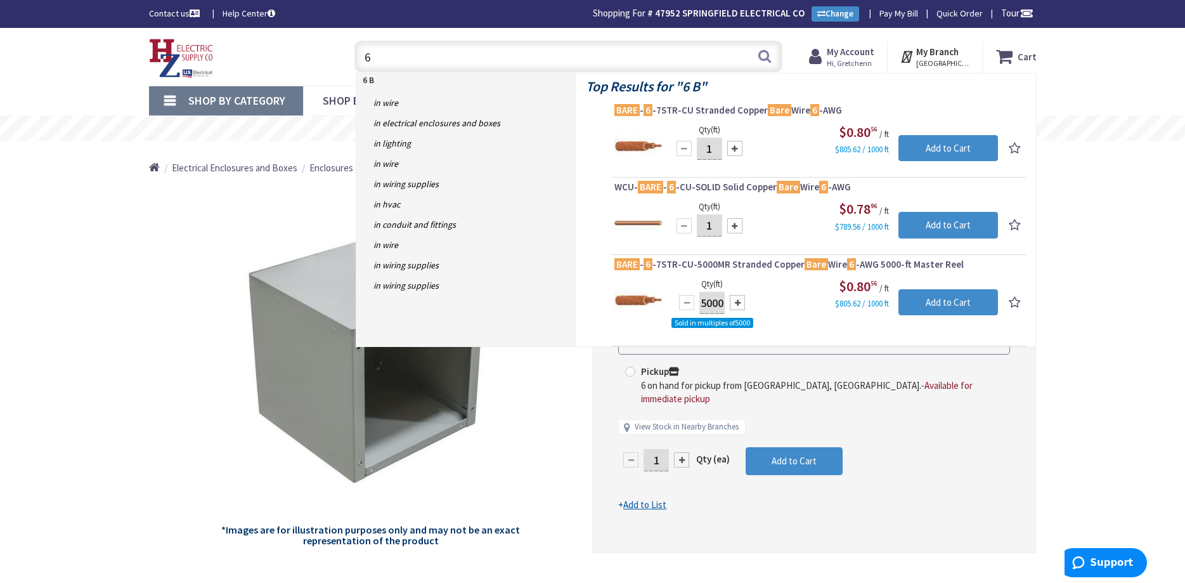
type input "6"
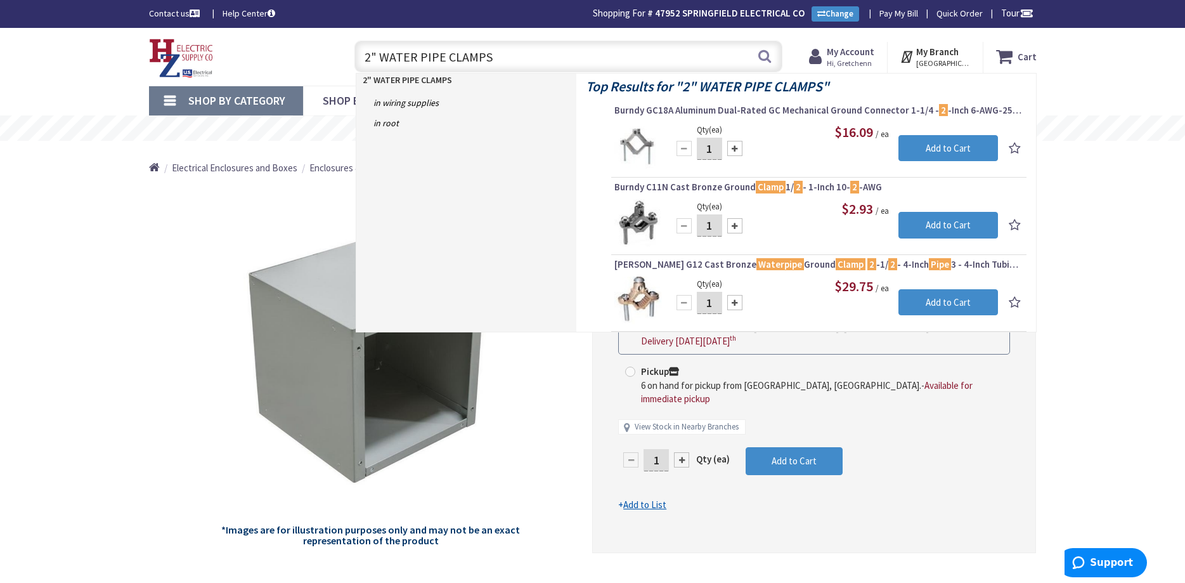
click at [299, 56] on div "Toggle Nav" at bounding box center [240, 57] width 200 height 42
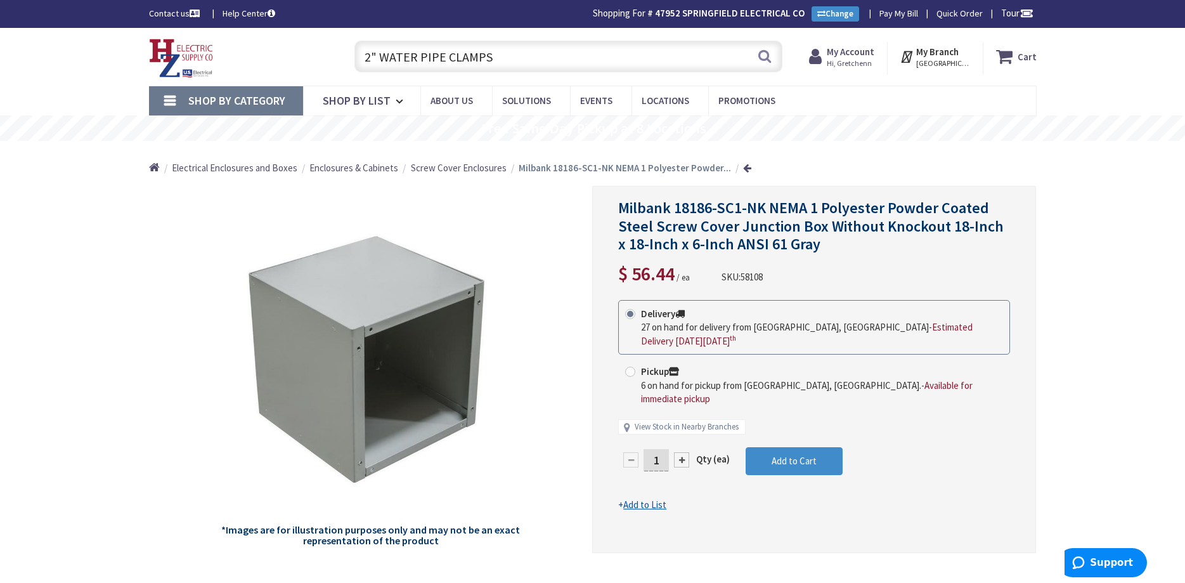
drag, startPoint x: 486, startPoint y: 56, endPoint x: 330, endPoint y: 59, distance: 156.7
click at [355, 59] on input "2" WATER PIPE CLAMPS" at bounding box center [569, 57] width 428 height 32
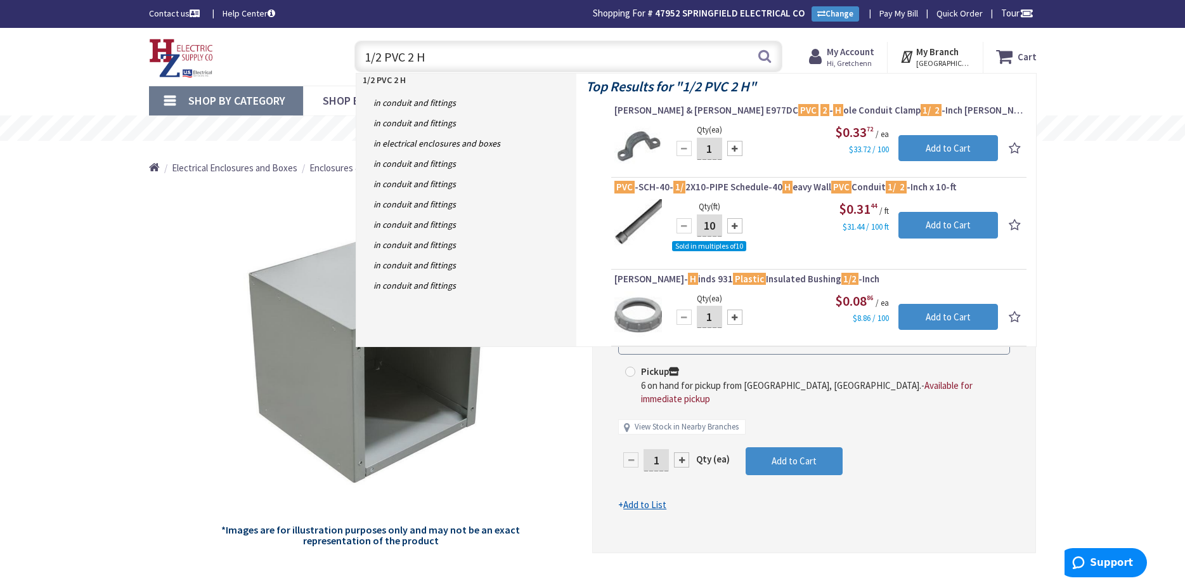
drag, startPoint x: 433, startPoint y: 61, endPoint x: 318, endPoint y: 49, distance: 115.4
click at [355, 49] on input "1/2 PVC 2 H" at bounding box center [569, 57] width 428 height 32
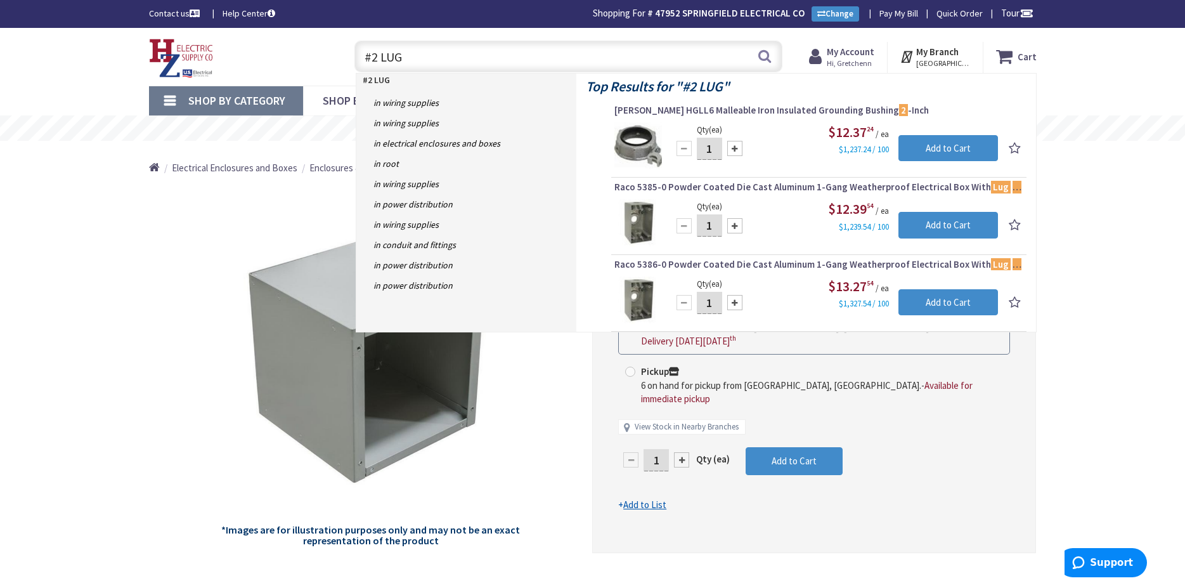
type input "#2 LUG"
click at [168, 103] on link "Shop By Category" at bounding box center [226, 100] width 154 height 29
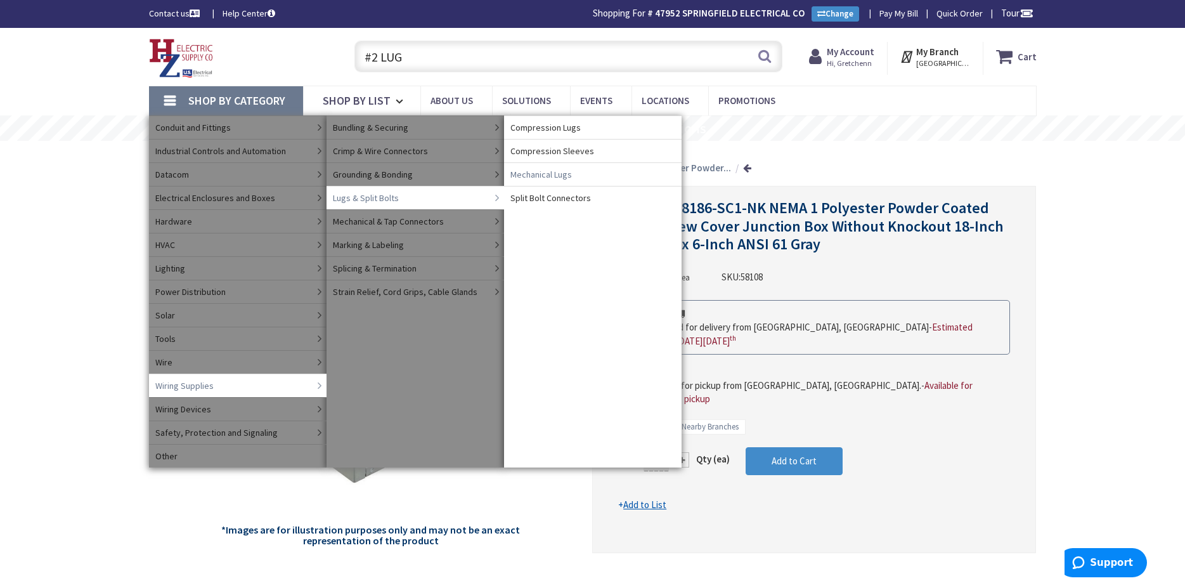
click at [522, 179] on span "Mechanical Lugs" at bounding box center [542, 174] width 62 height 13
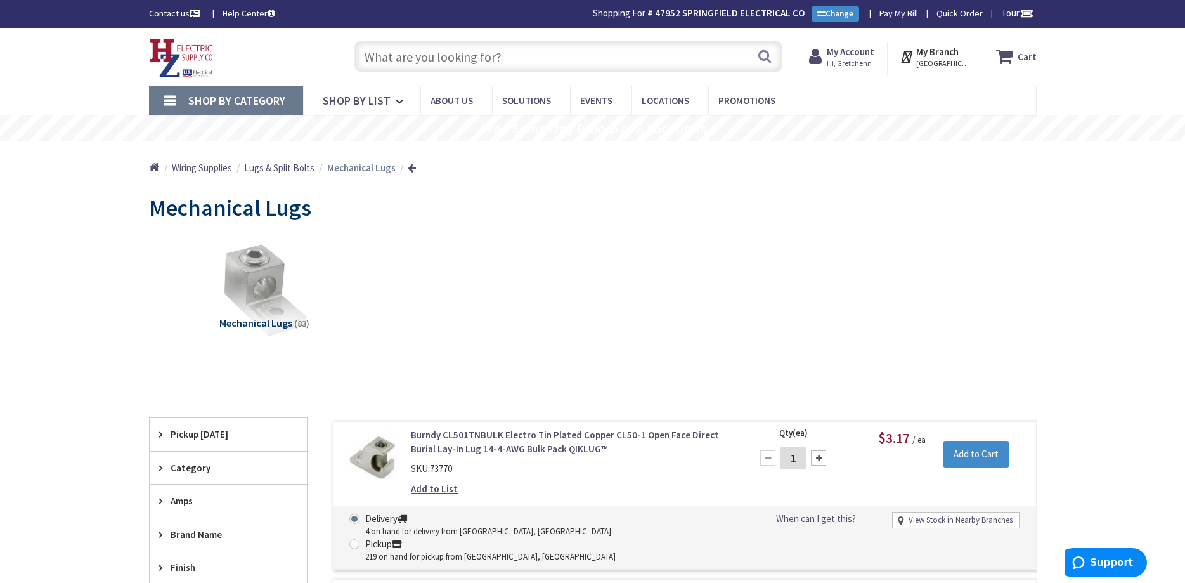
click at [415, 60] on input "text" at bounding box center [569, 57] width 428 height 32
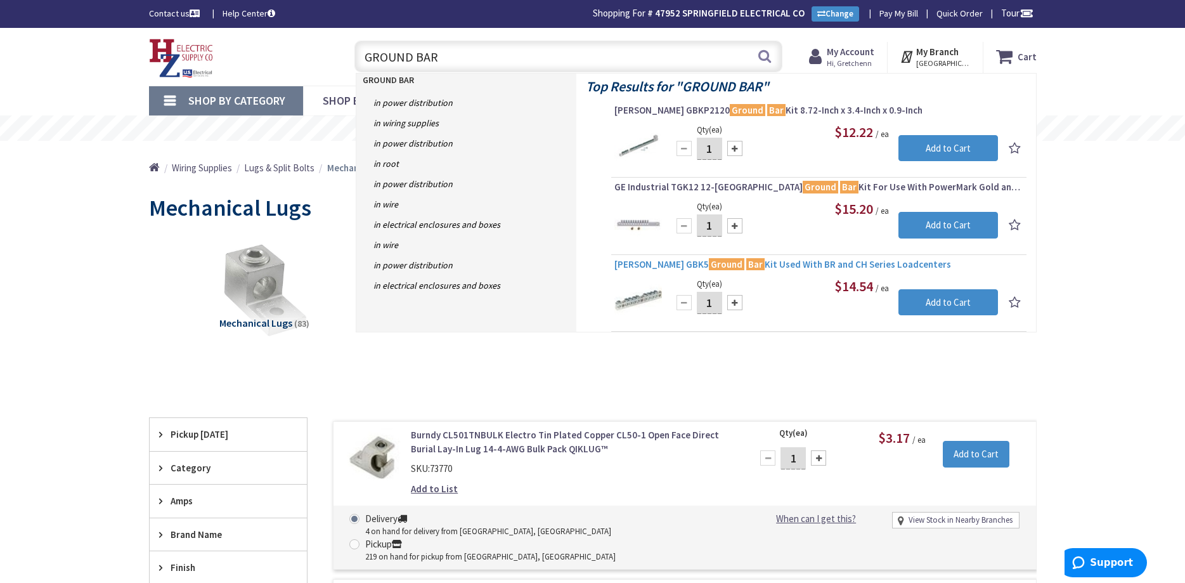
type input "GROUND BAR"
click at [632, 264] on span "[PERSON_NAME] GBK5 Ground Bar Kit Used With BR and CH Series Loadcenters" at bounding box center [819, 264] width 409 height 13
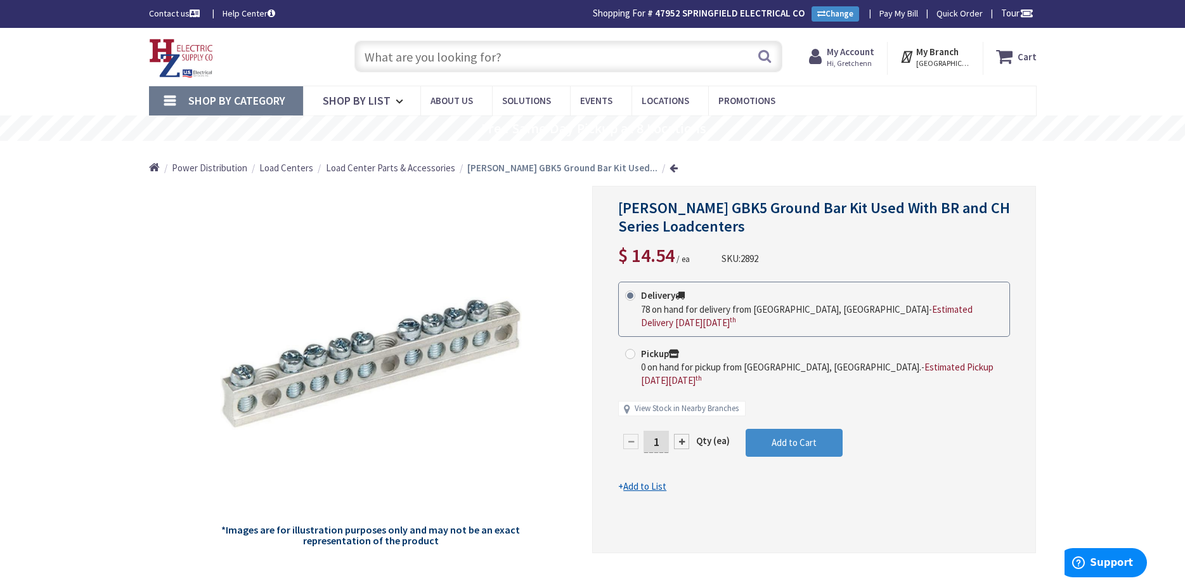
click at [424, 60] on input "text" at bounding box center [569, 57] width 428 height 32
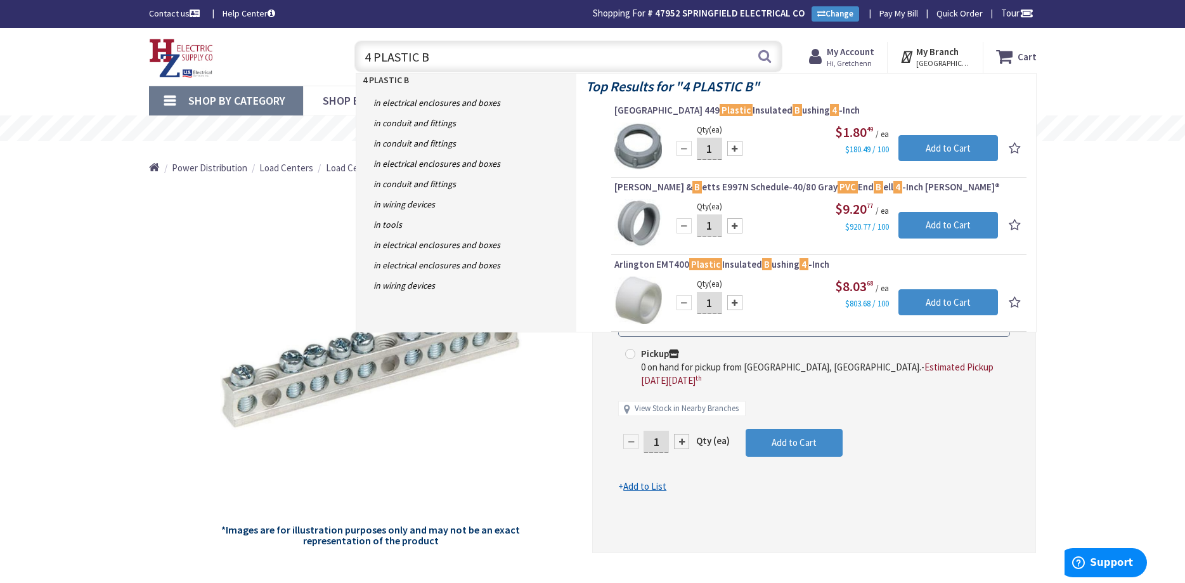
drag, startPoint x: 430, startPoint y: 59, endPoint x: 374, endPoint y: 67, distance: 56.3
click at [374, 67] on input "4 PLASTIC B" at bounding box center [569, 57] width 428 height 32
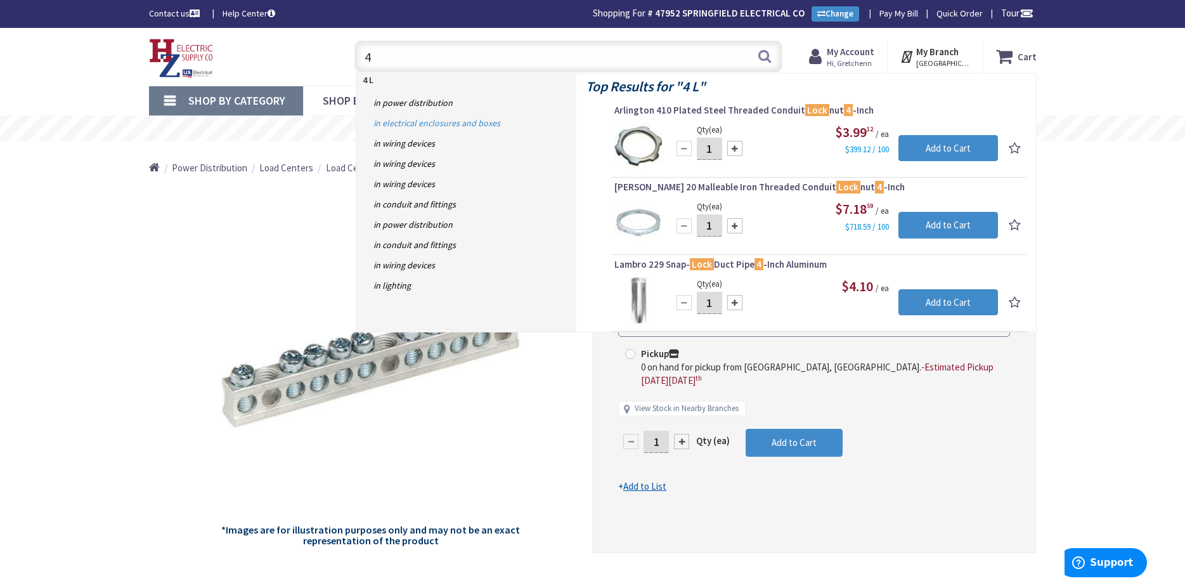
type input "4"
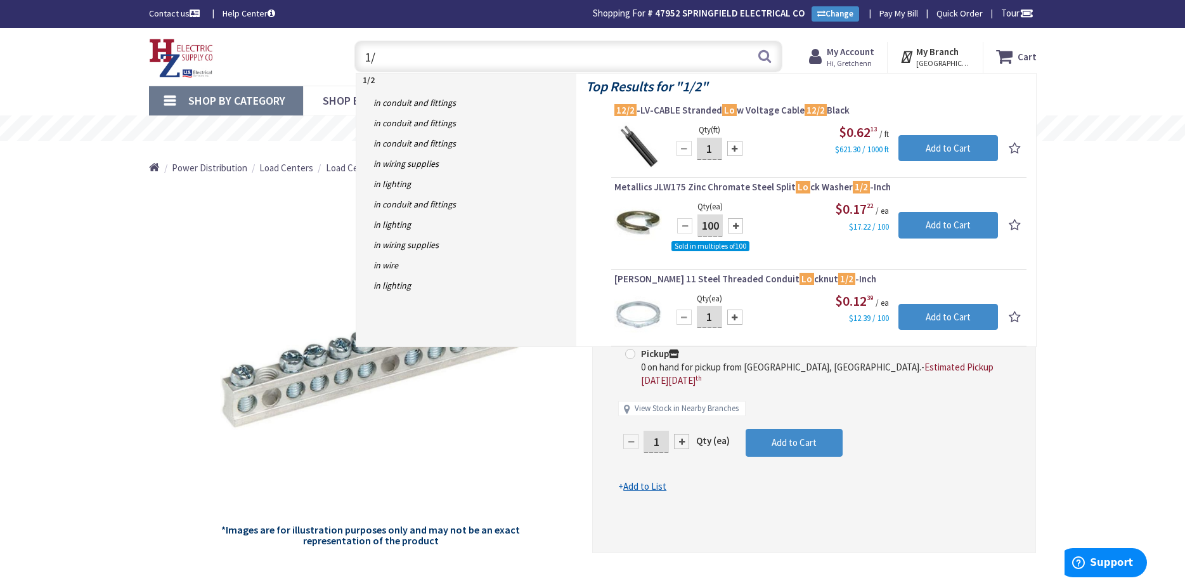
type input "1"
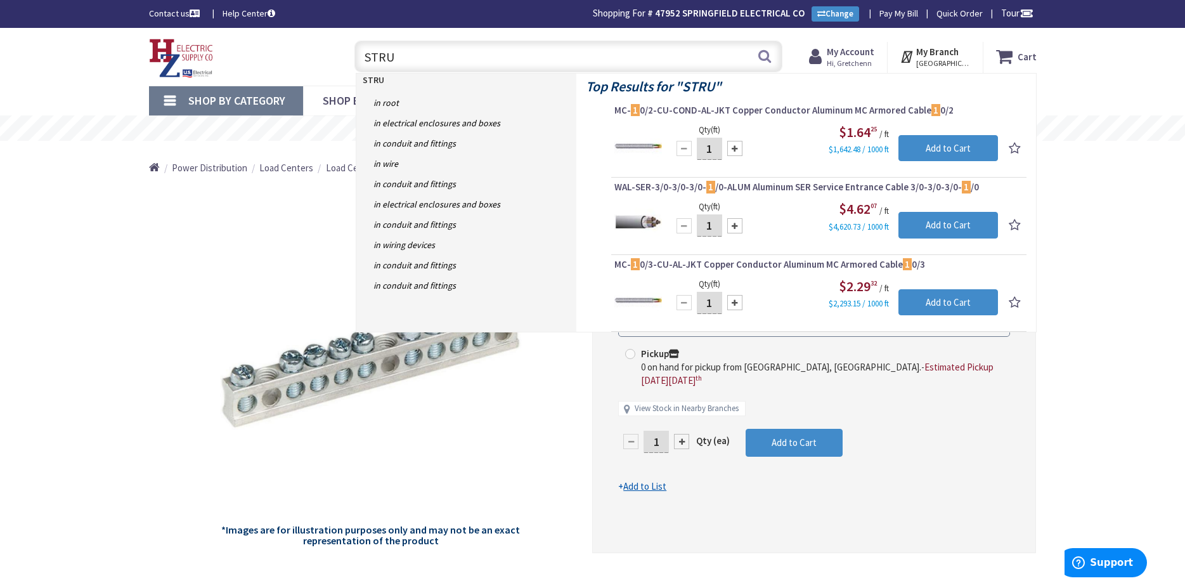
type input "STRUT"
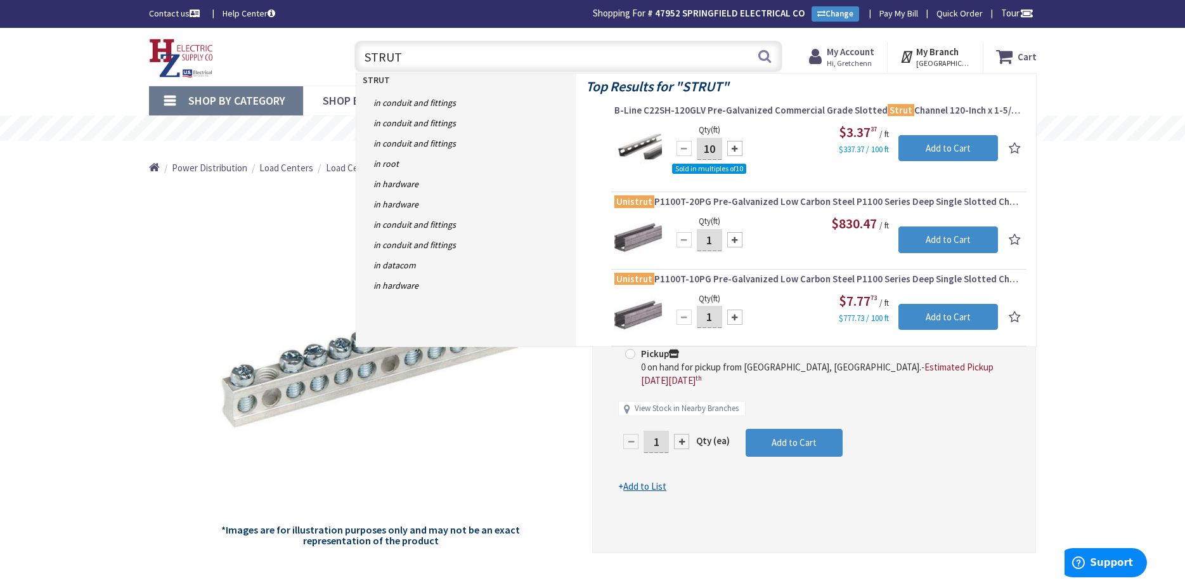
drag, startPoint x: 422, startPoint y: 57, endPoint x: 323, endPoint y: 53, distance: 98.4
click at [355, 53] on input "STRUT" at bounding box center [569, 57] width 428 height 32
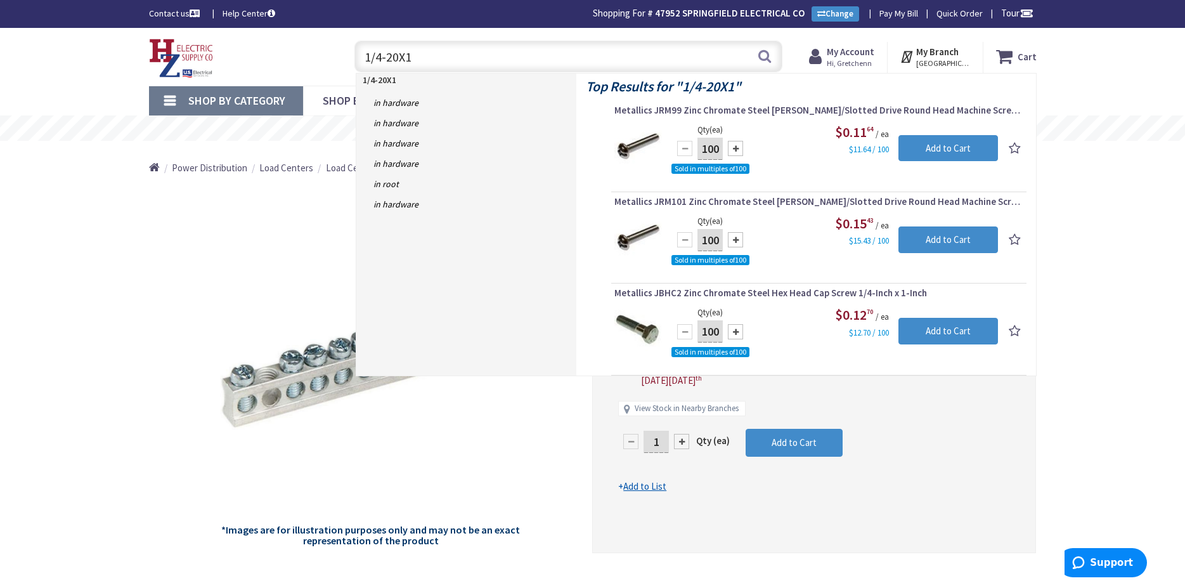
type input "1/4-20X1"
click at [177, 230] on div "*Images are for illustration purposes only and may not be an exact representati…" at bounding box center [371, 369] width 444 height 367
